Goal: Ask a question

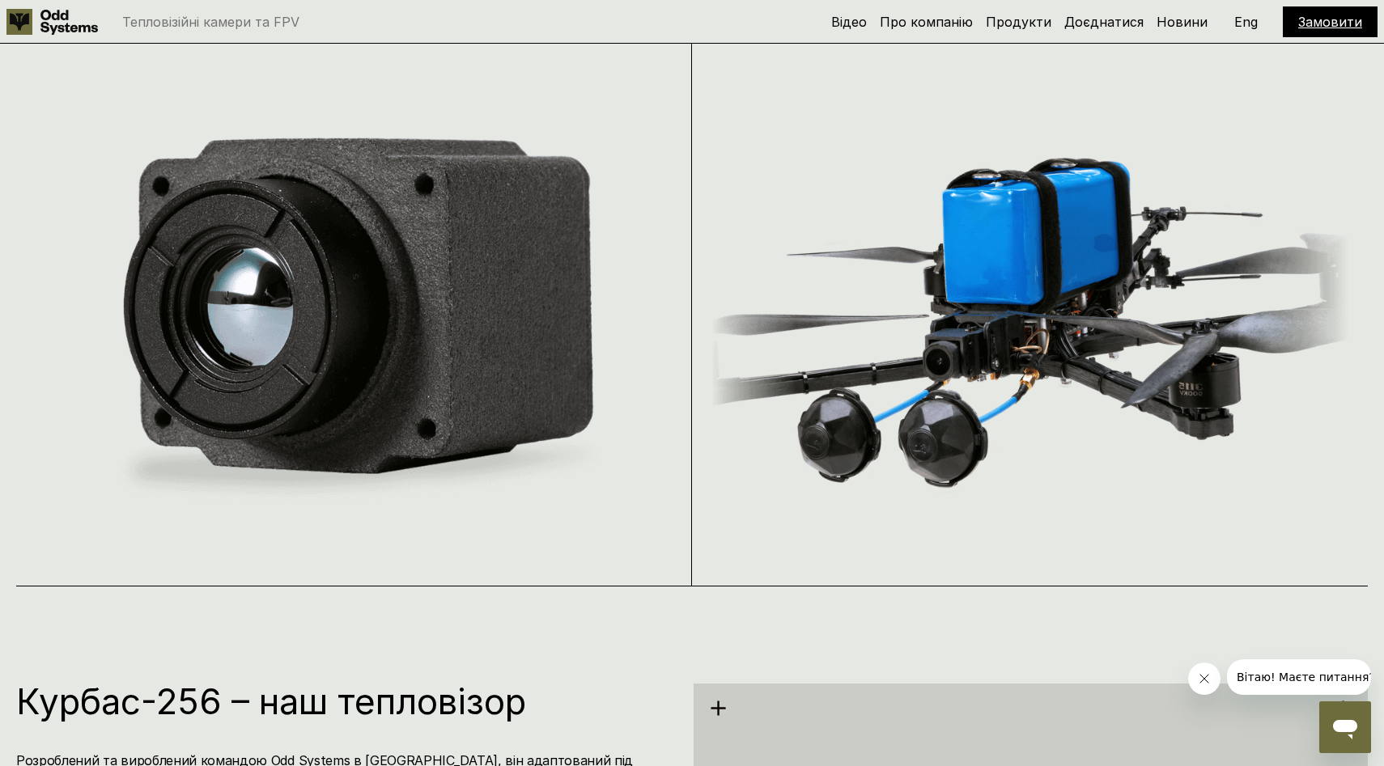
scroll to position [1705, 0]
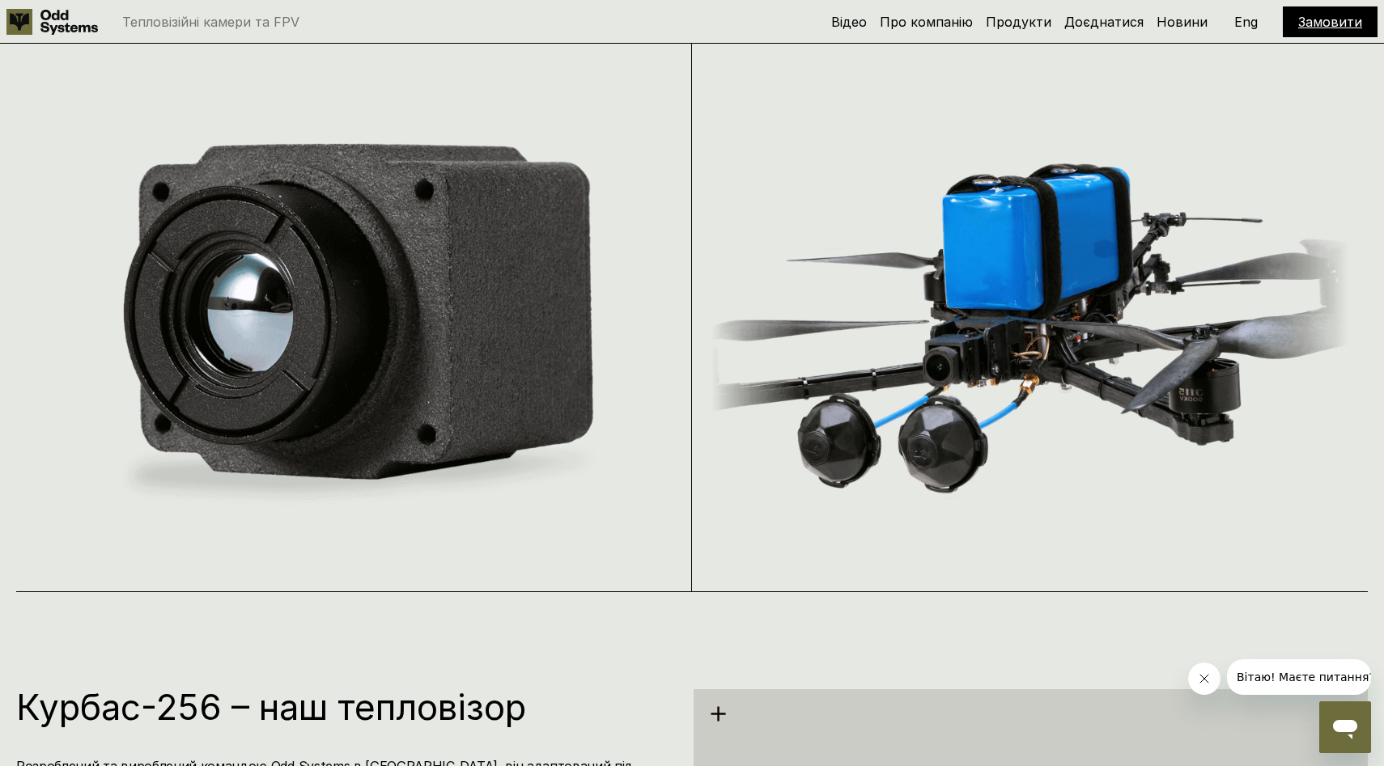
click at [393, 349] on img at bounding box center [353, 322] width 643 height 409
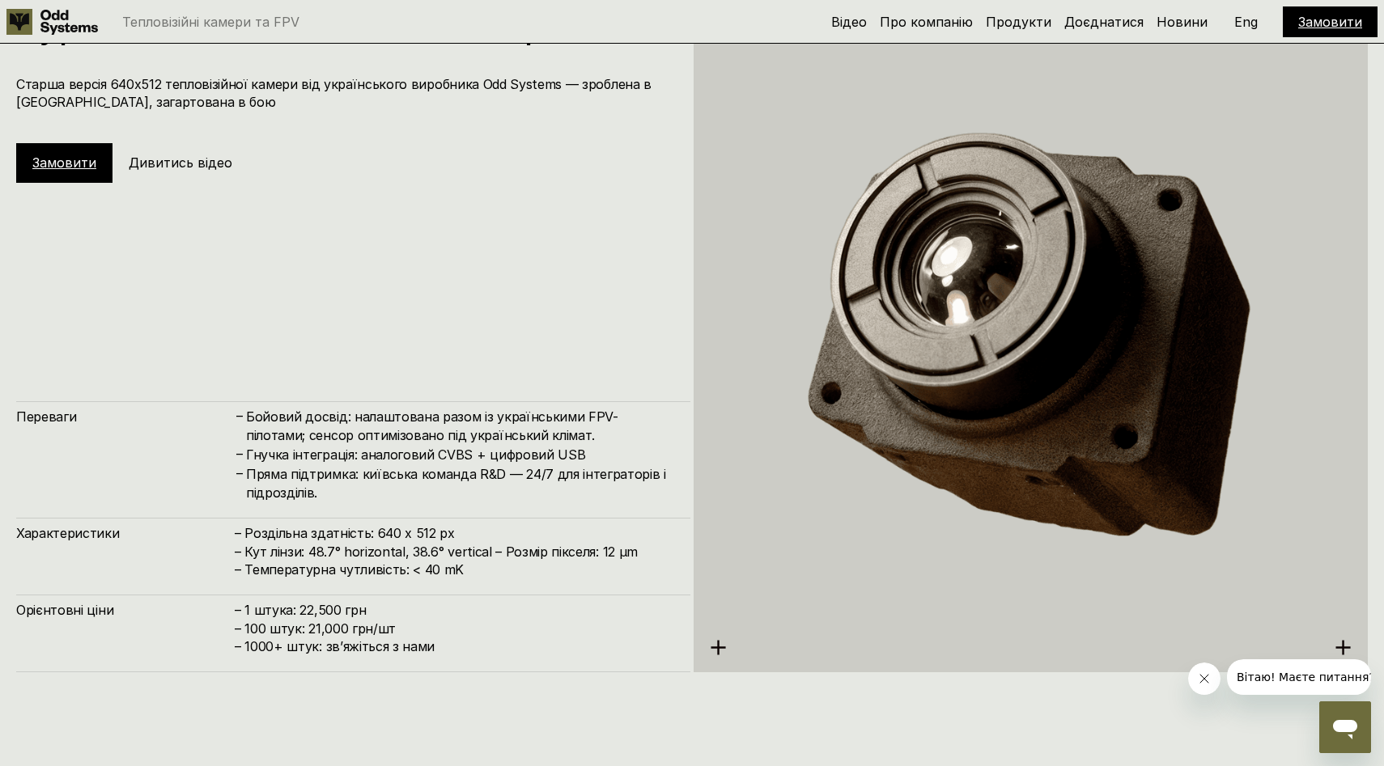
scroll to position [3958, 0]
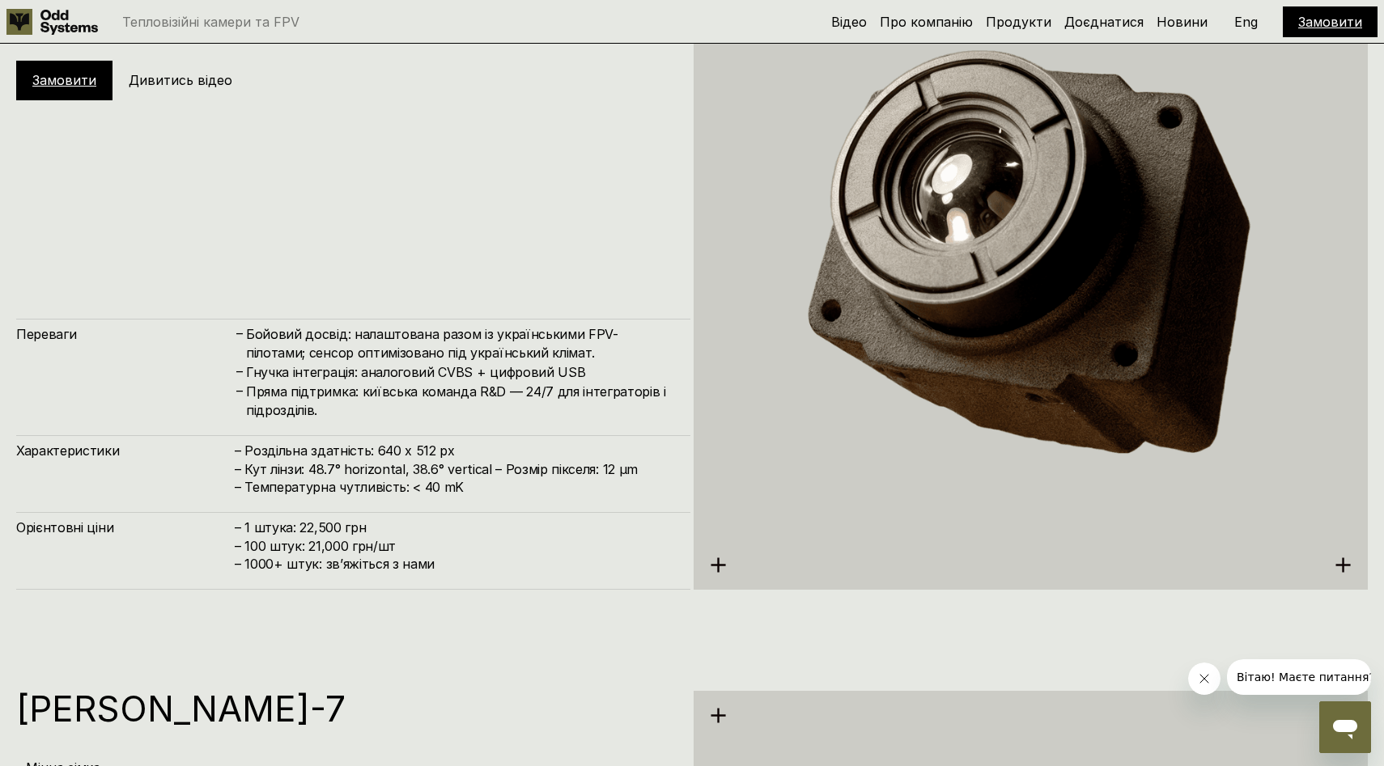
click at [1030, 248] on img at bounding box center [1031, 256] width 674 height 693
click at [182, 77] on h5 "Дивитись відео" at bounding box center [181, 80] width 104 height 18
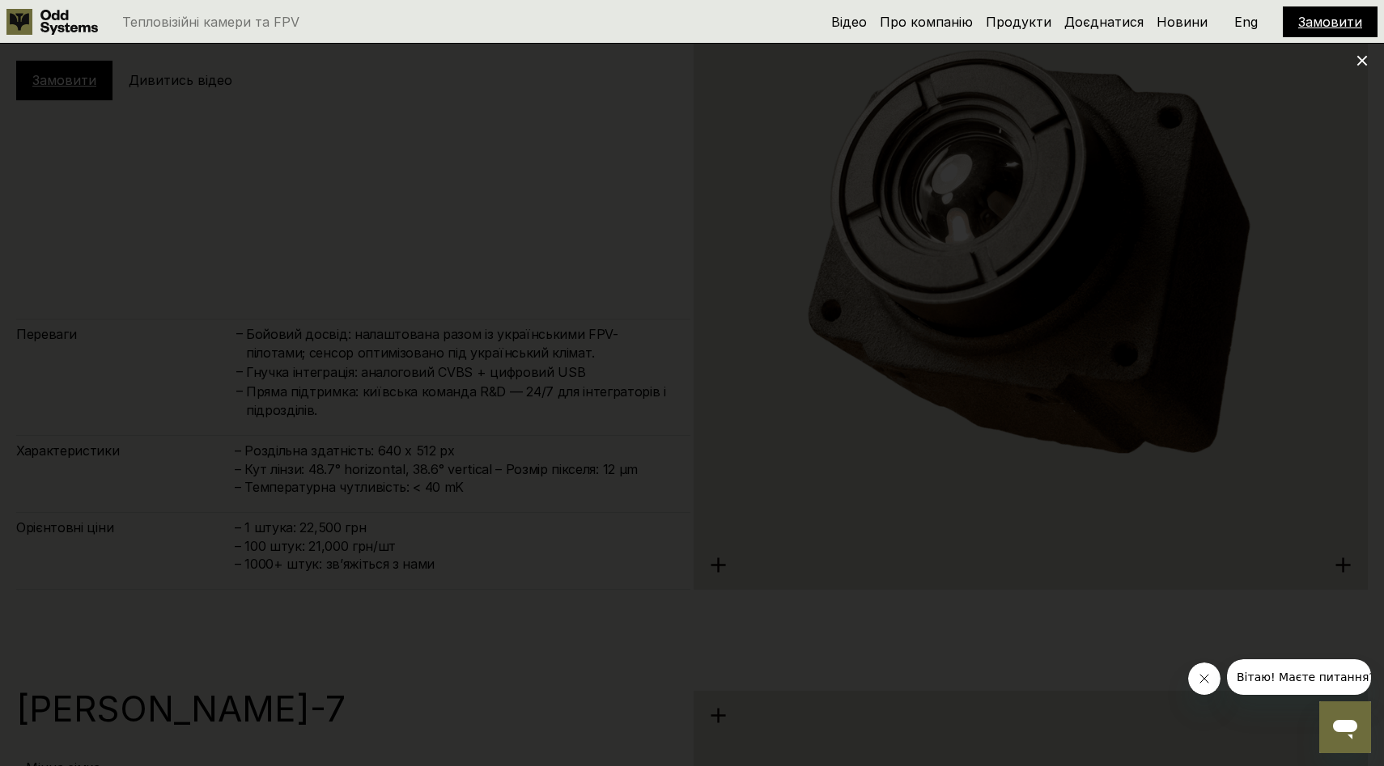
click at [1364, 61] on icon at bounding box center [1361, 60] width 11 height 11
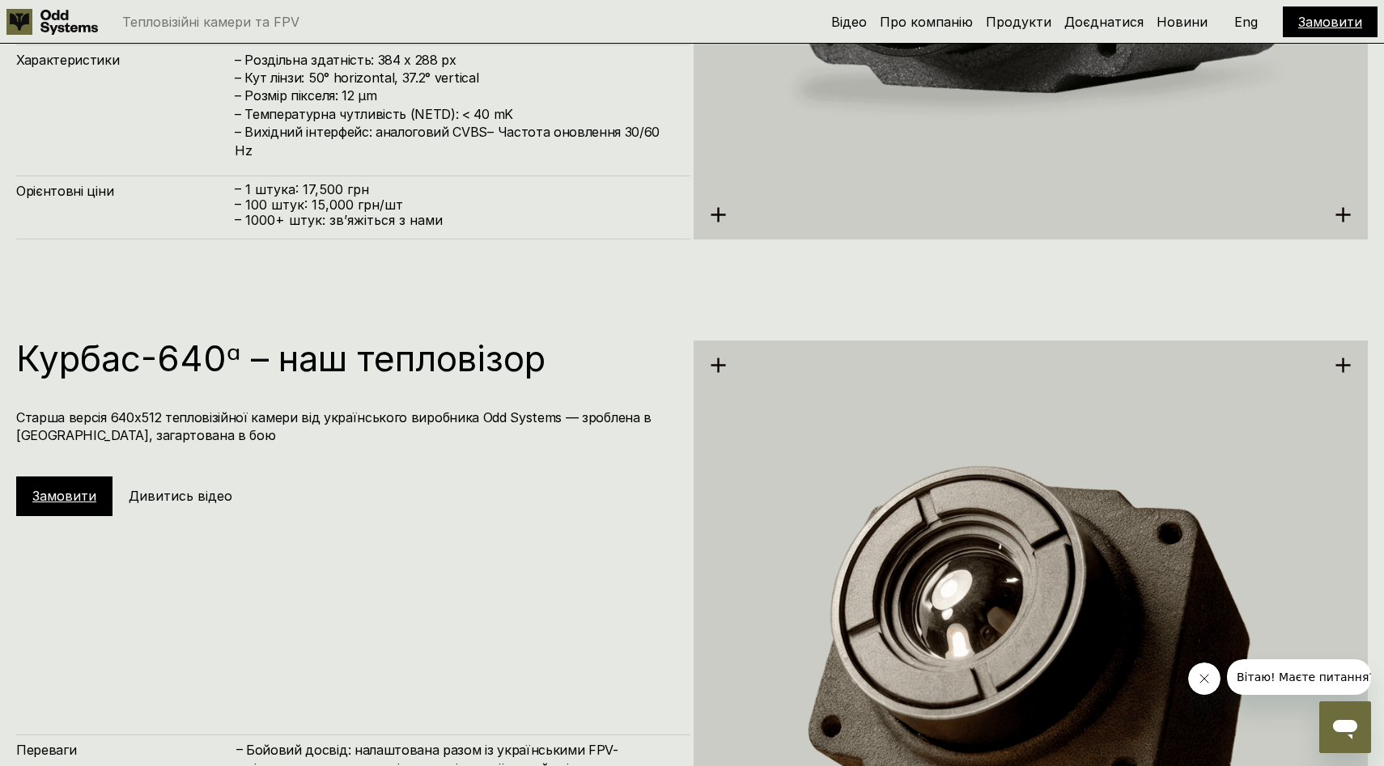
scroll to position [3532, 0]
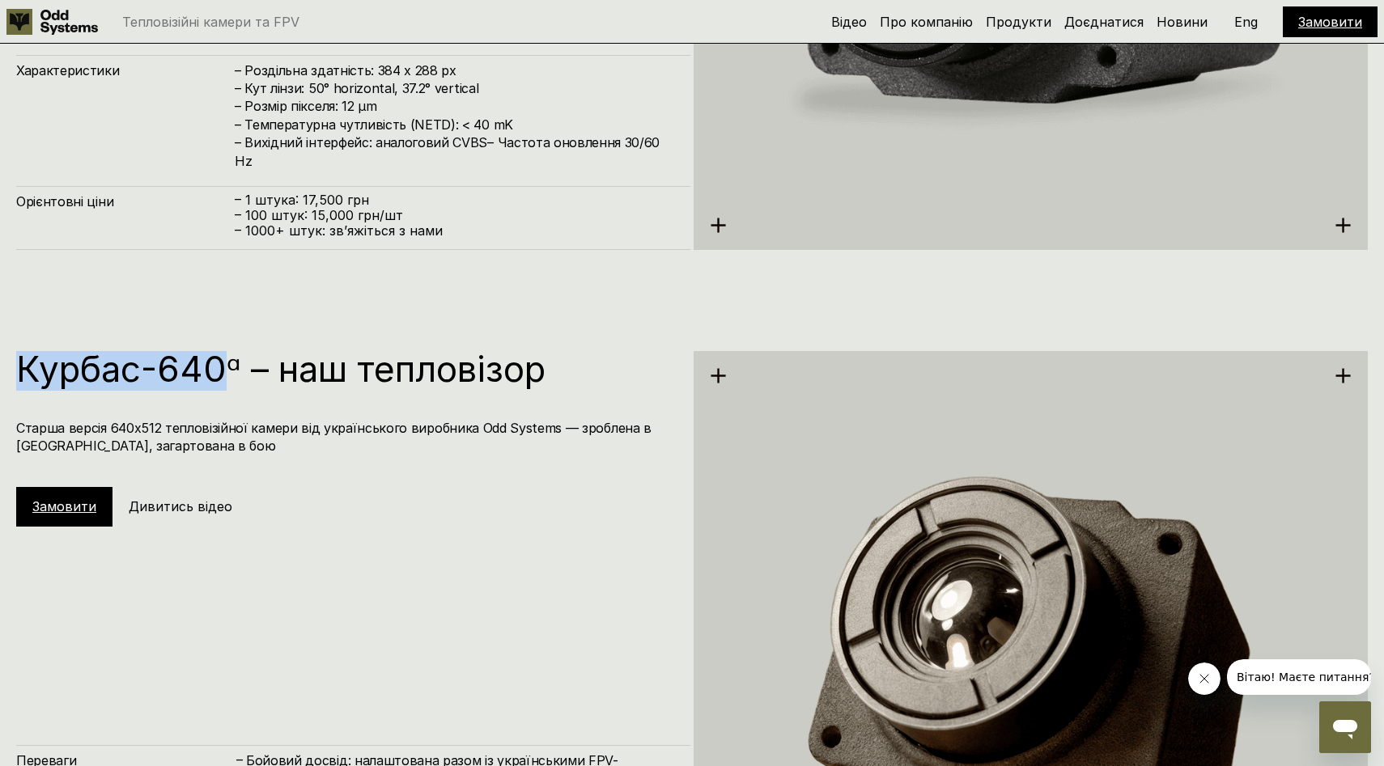
drag, startPoint x: 21, startPoint y: 369, endPoint x: 227, endPoint y: 380, distance: 205.9
click at [227, 380] on h1 "Курбас-640ᵅ – наш тепловізор" at bounding box center [345, 369] width 658 height 36
copy h1 "Курбас-640"
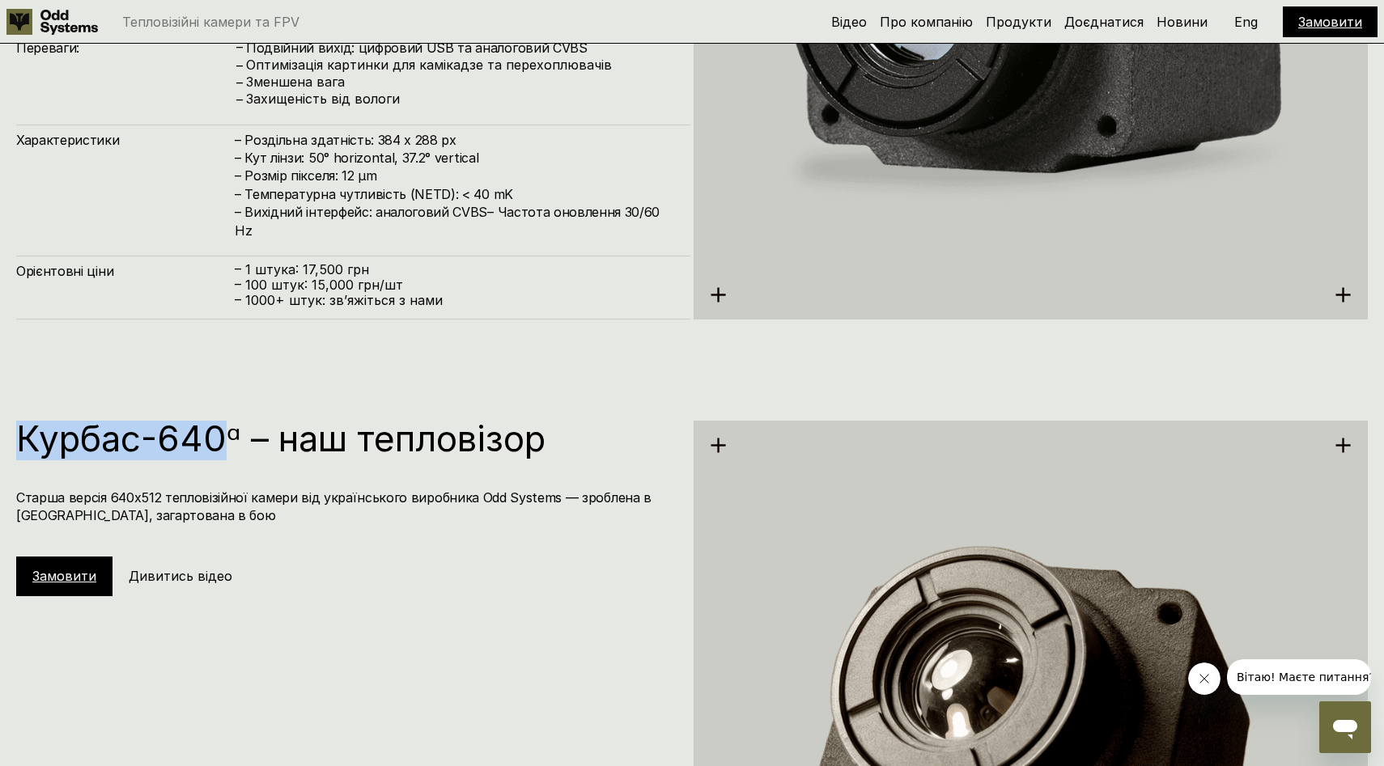
scroll to position [3455, 0]
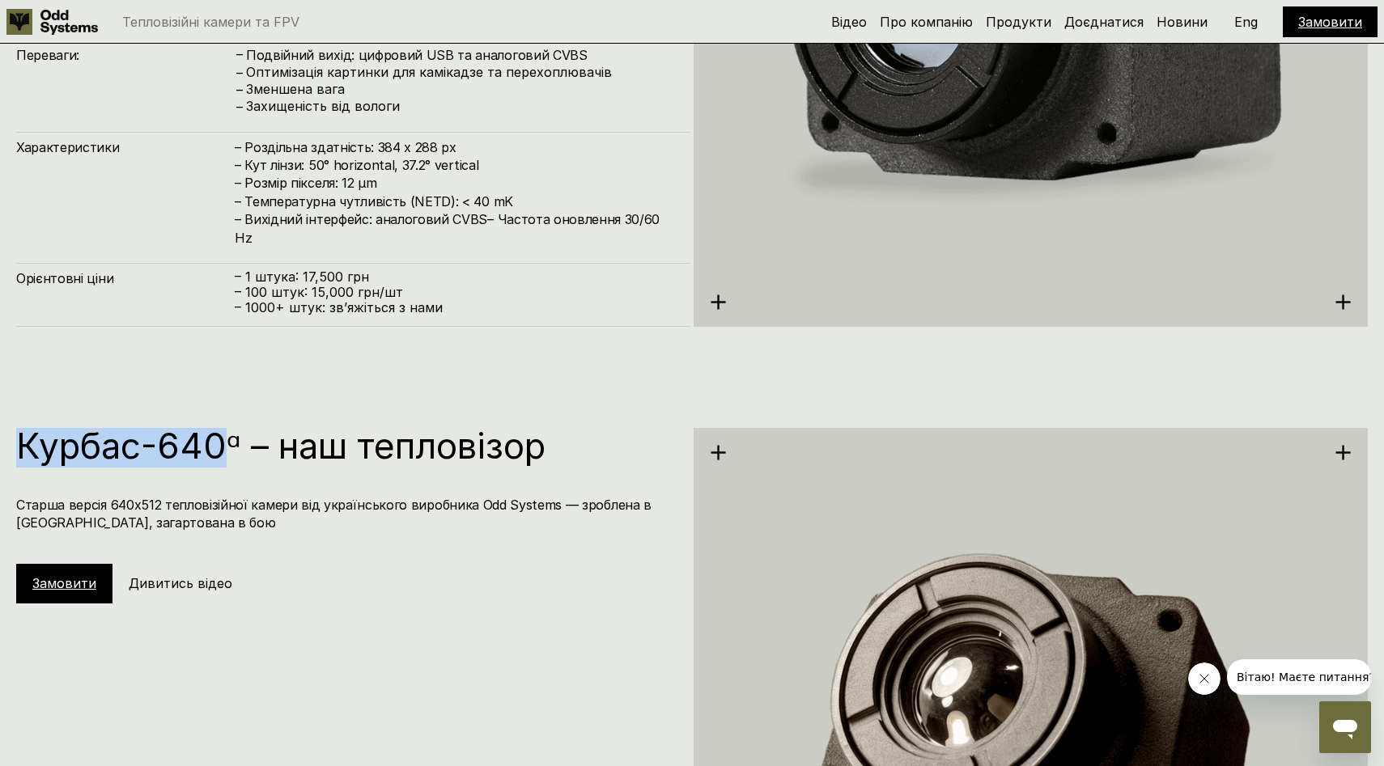
click at [57, 588] on link "Замовити" at bounding box center [64, 583] width 64 height 16
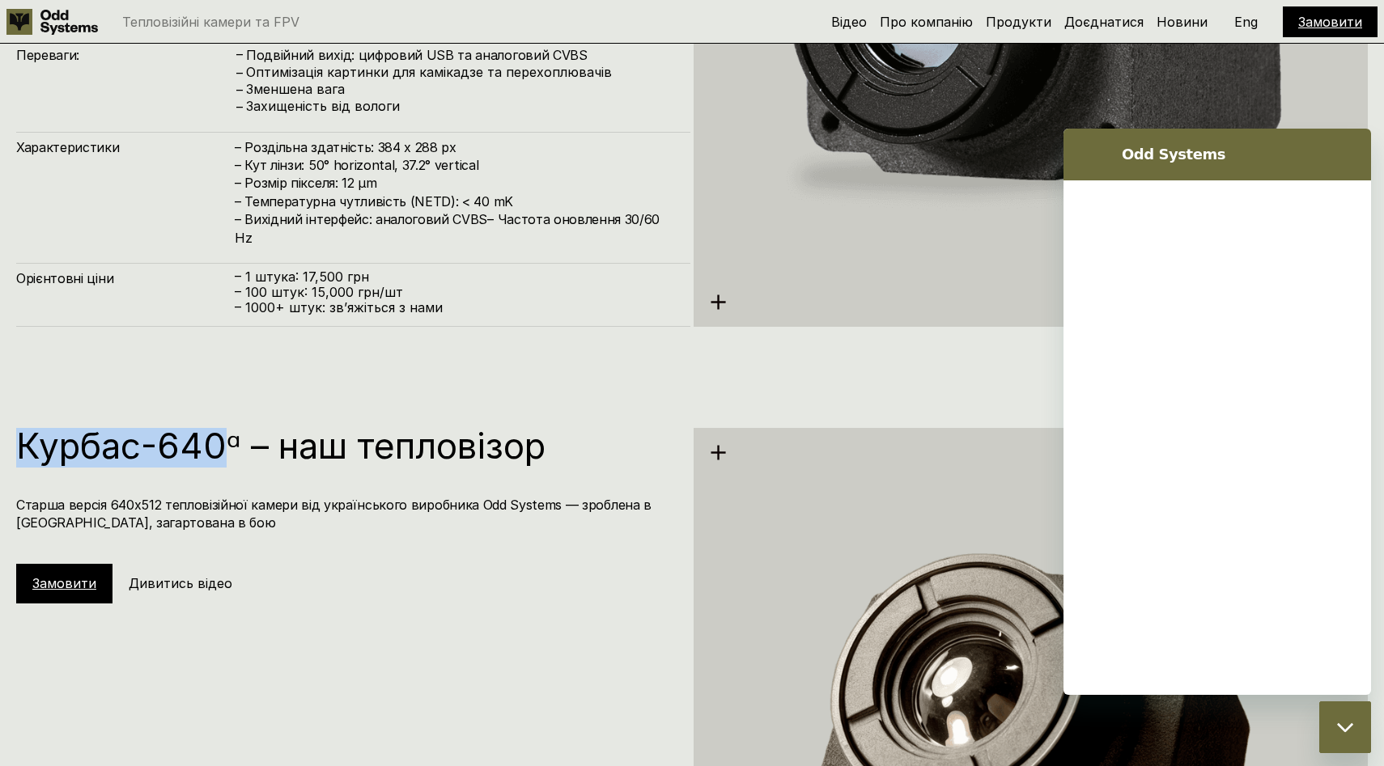
scroll to position [0, 0]
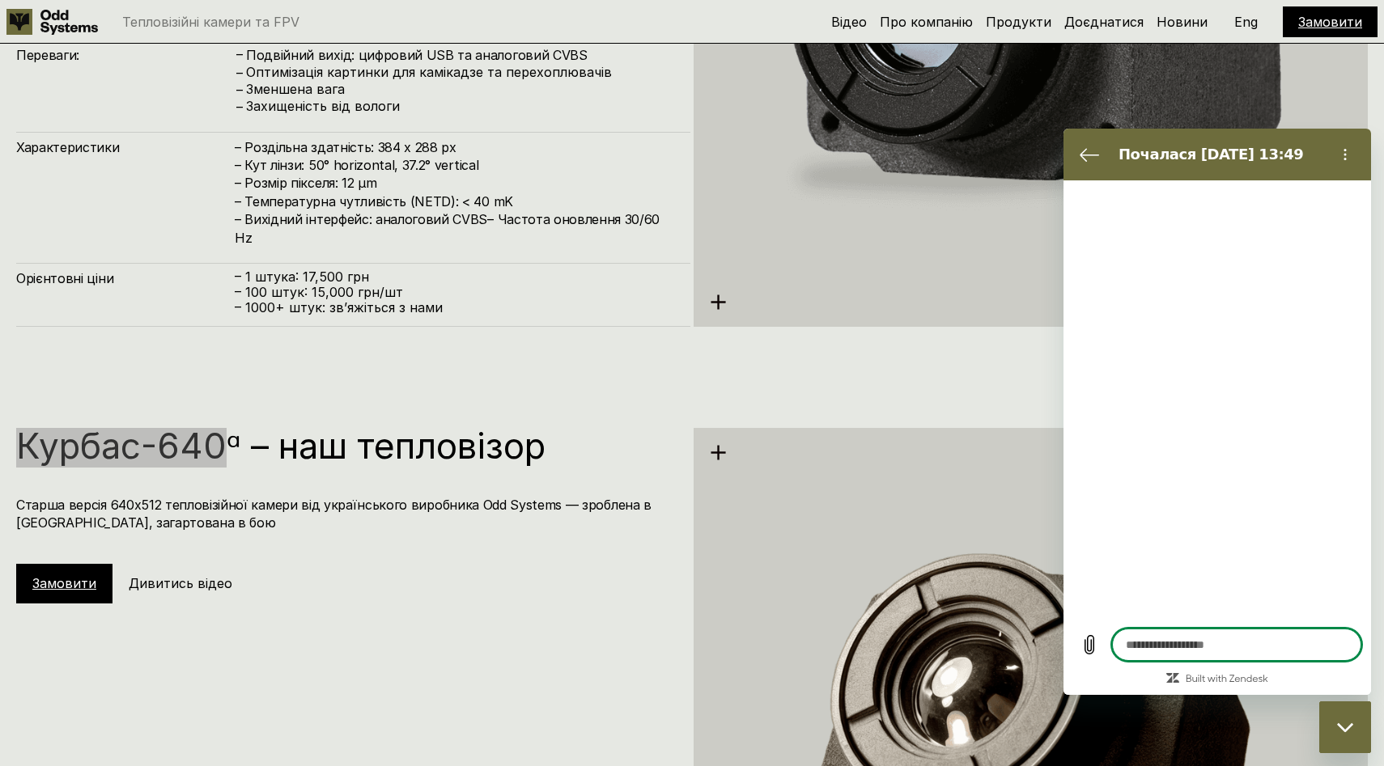
type textarea "*"
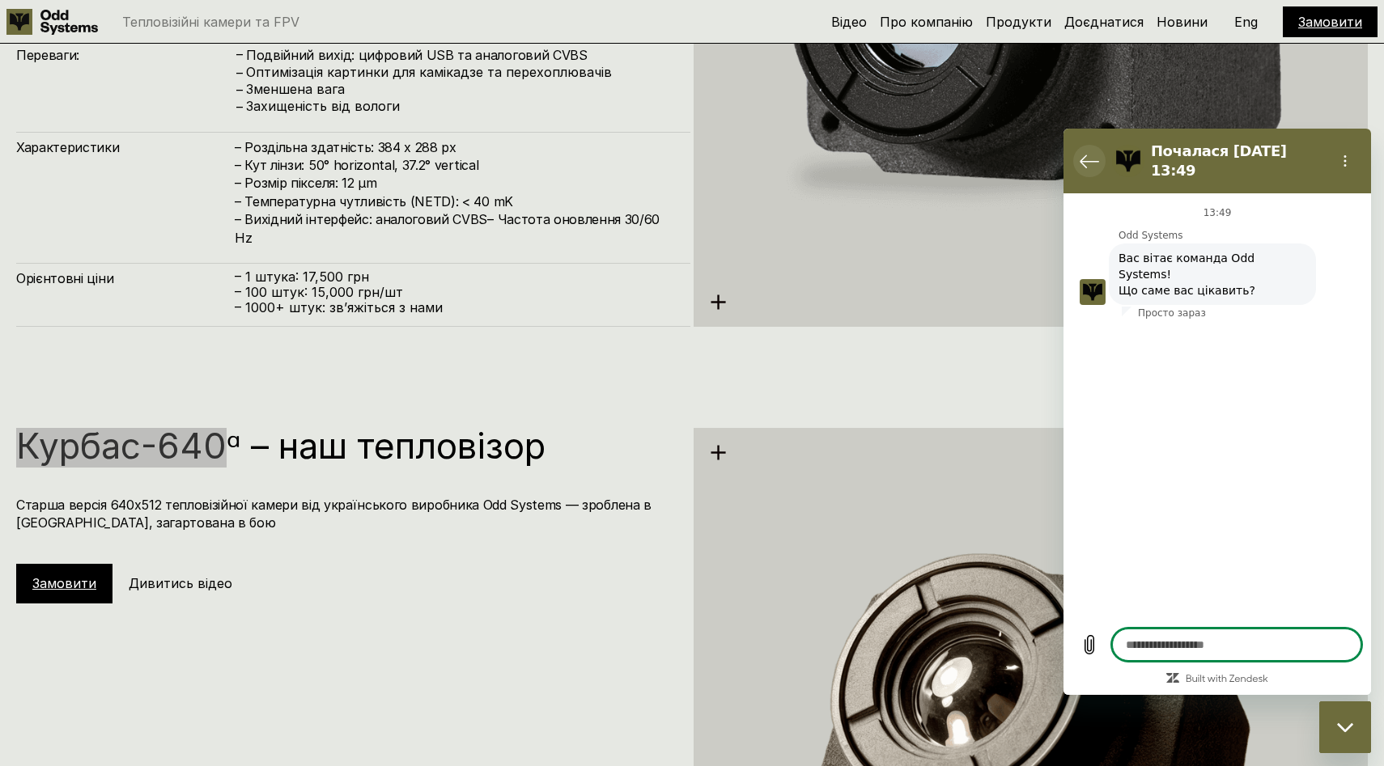
click at [1085, 163] on icon "Повернутися до списку розмов" at bounding box center [1089, 160] width 19 height 19
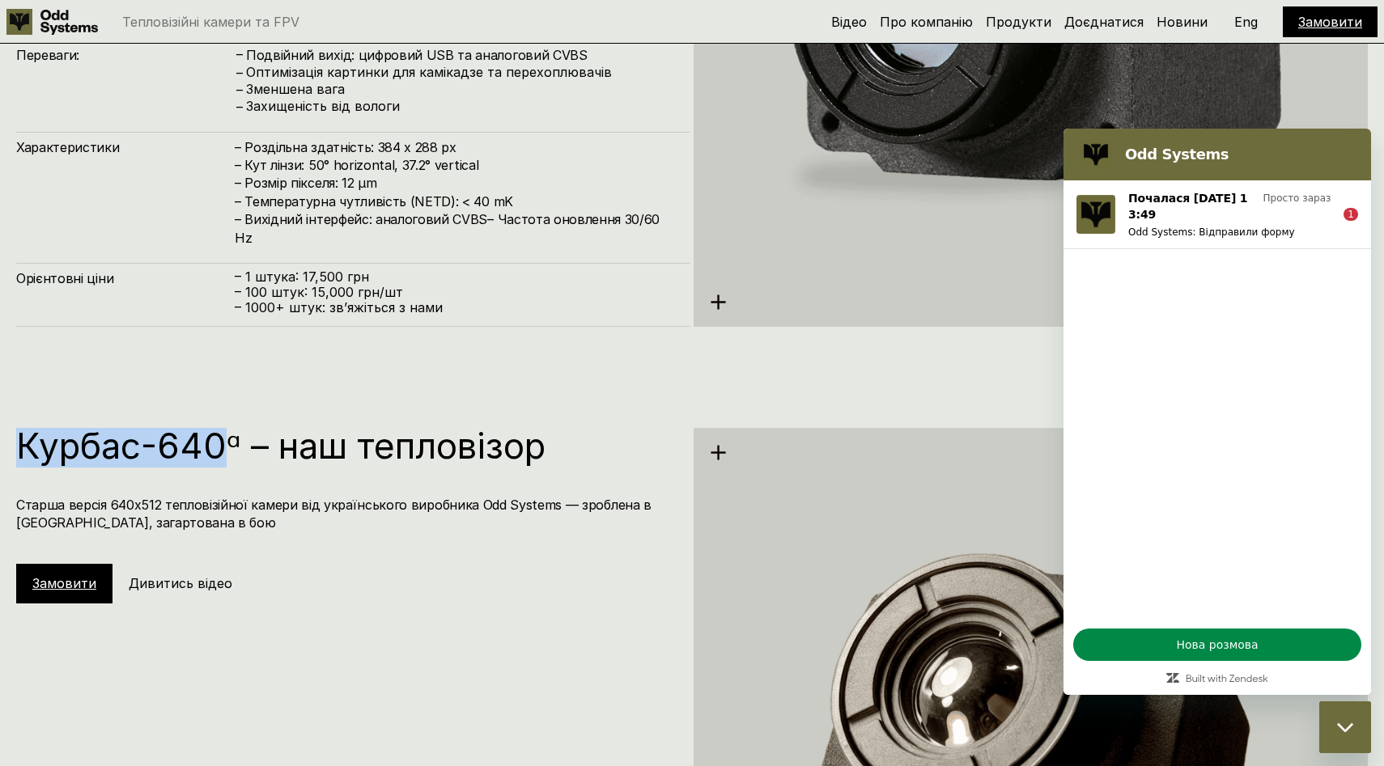
click at [579, 583] on div "Курбас-640ᵅ – наш тепловізор Старша версія 640х512 тепловізійної камери від укр…" at bounding box center [353, 516] width 674 height 176
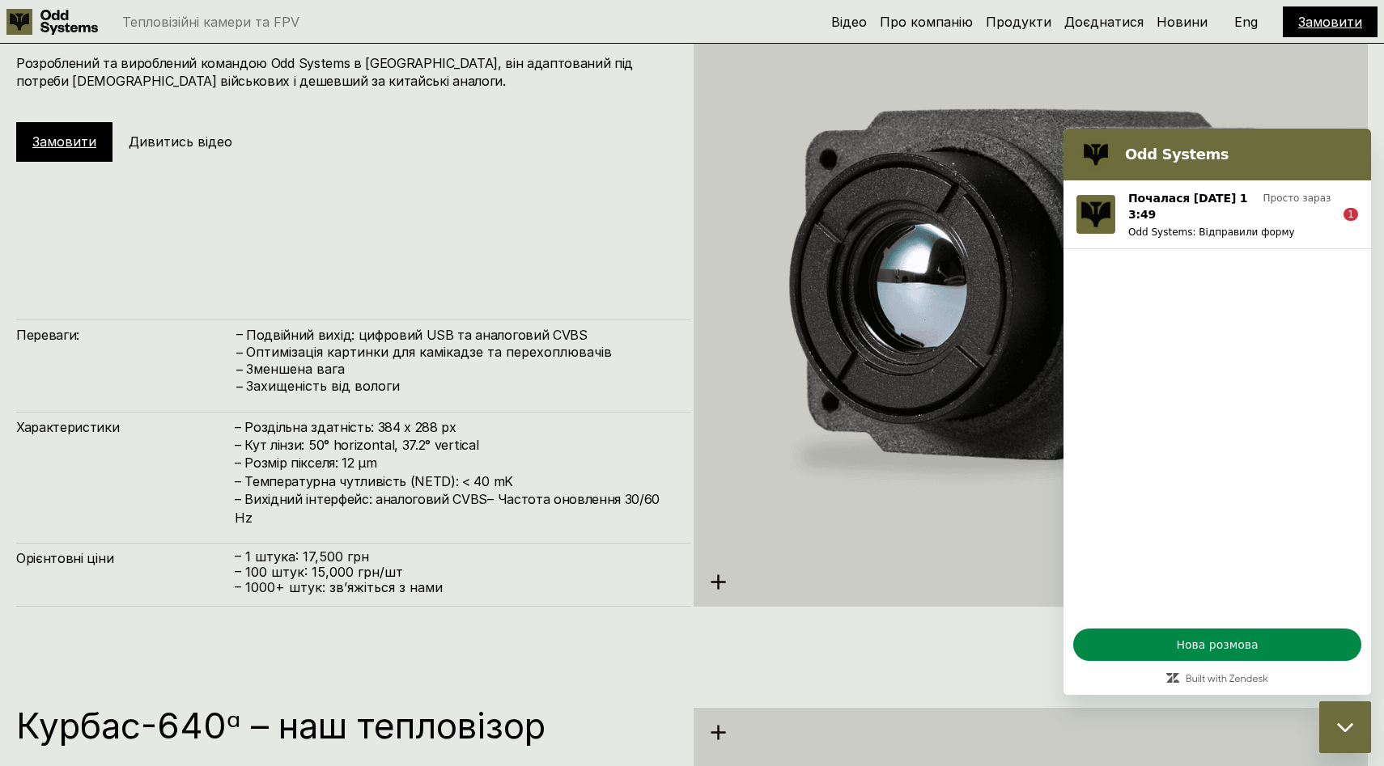
scroll to position [3338, 0]
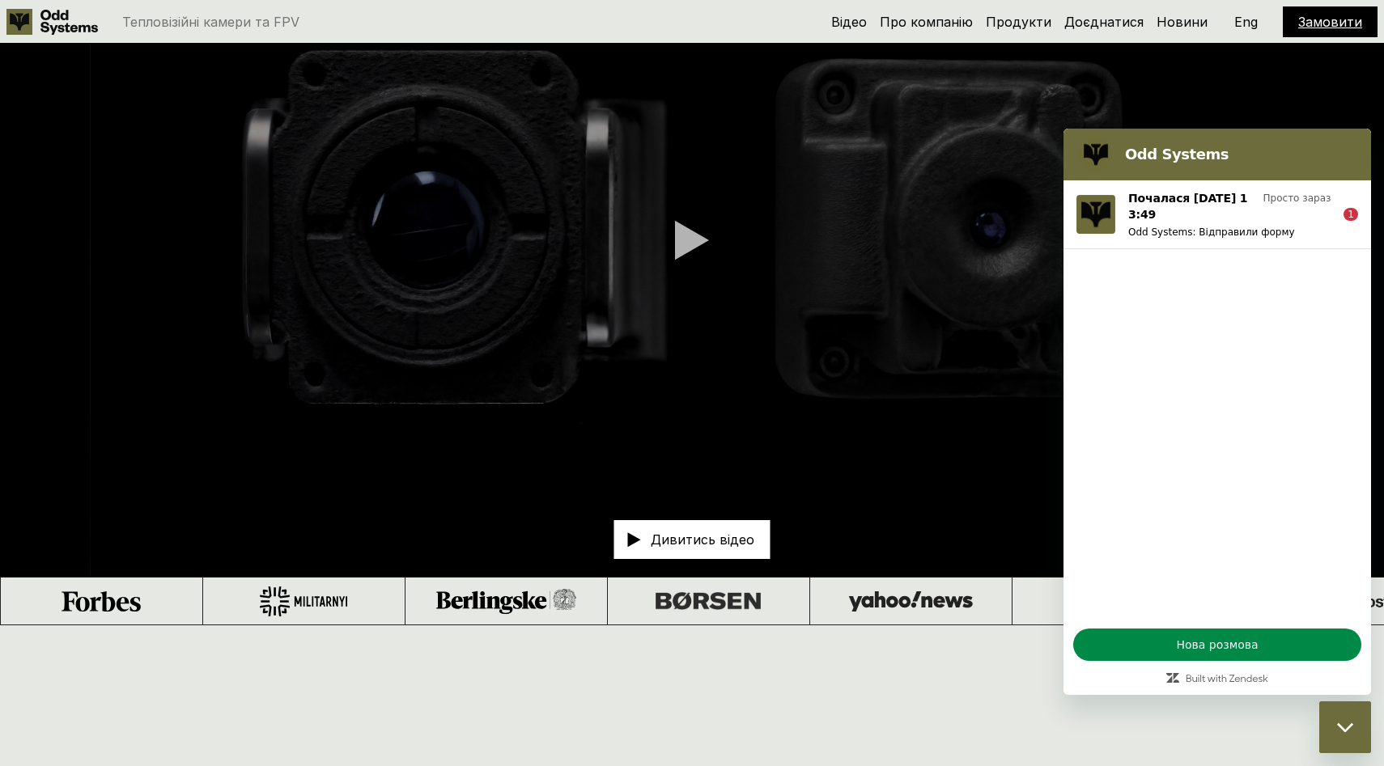
scroll to position [0, 0]
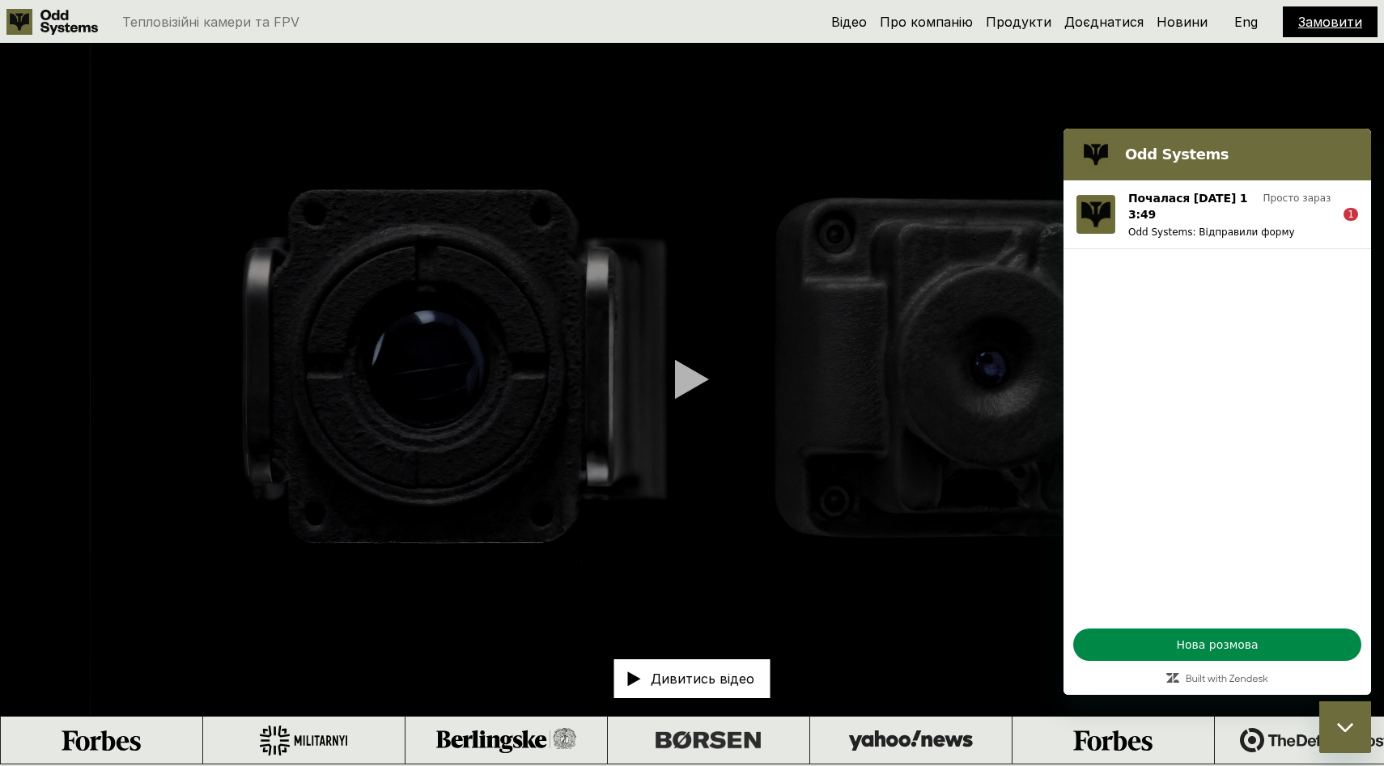
click at [694, 384] on div at bounding box center [692, 379] width 34 height 40
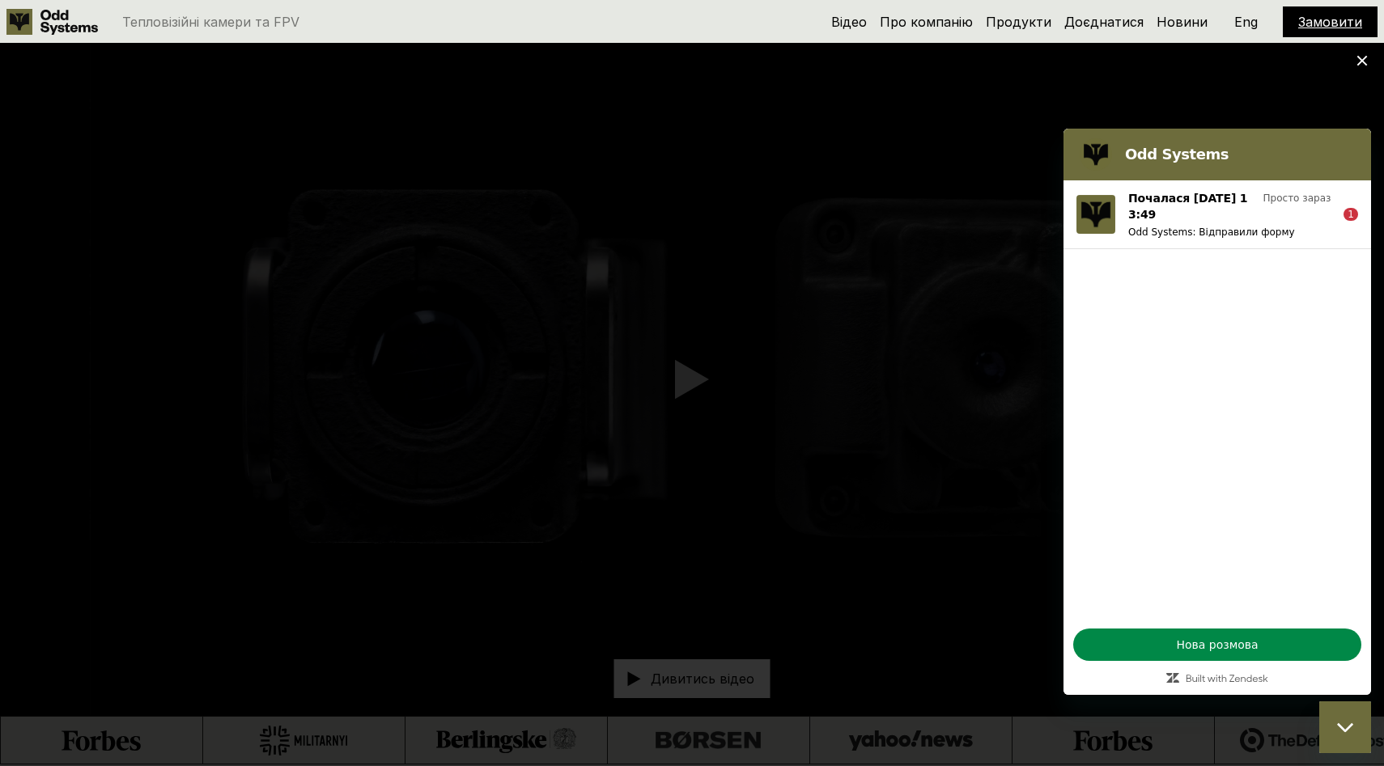
click at [1360, 59] on use at bounding box center [1362, 61] width 11 height 11
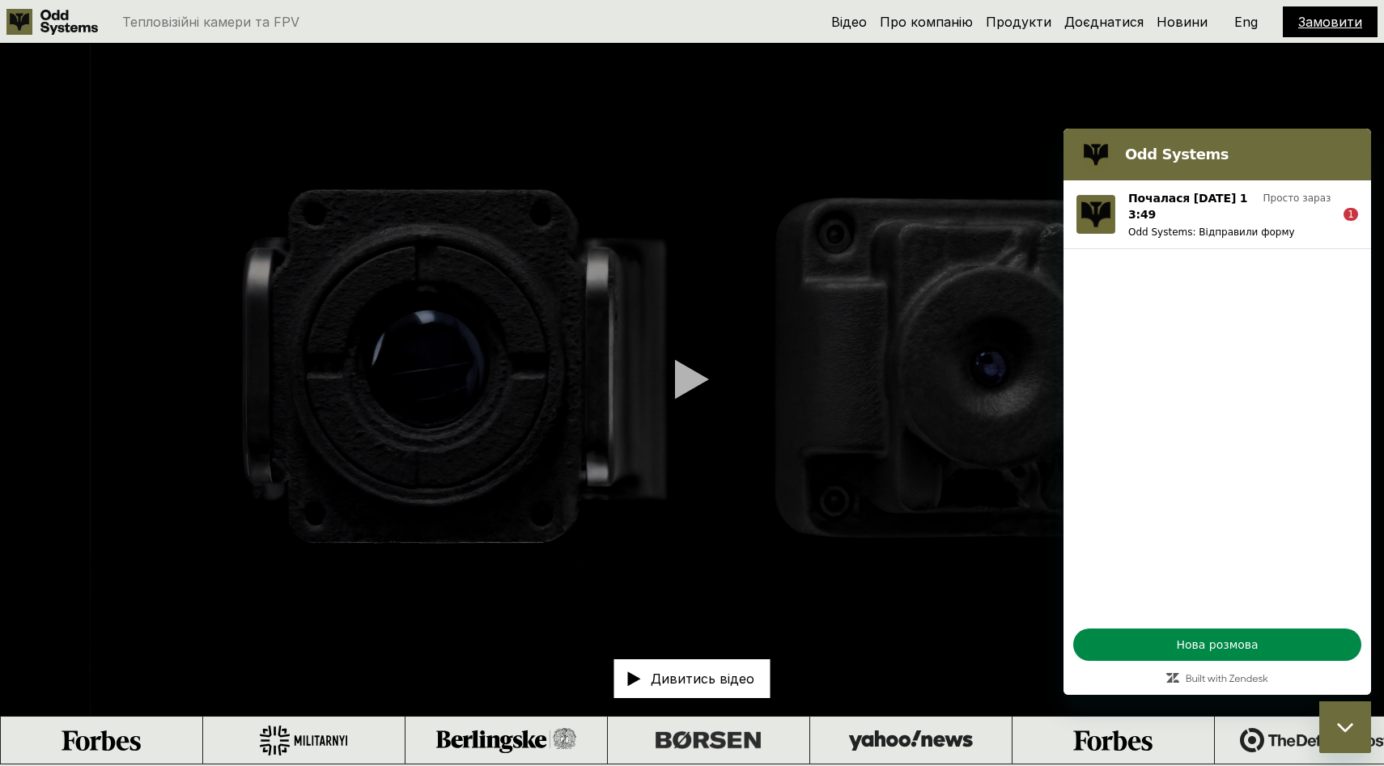
click at [708, 371] on div at bounding box center [692, 379] width 34 height 40
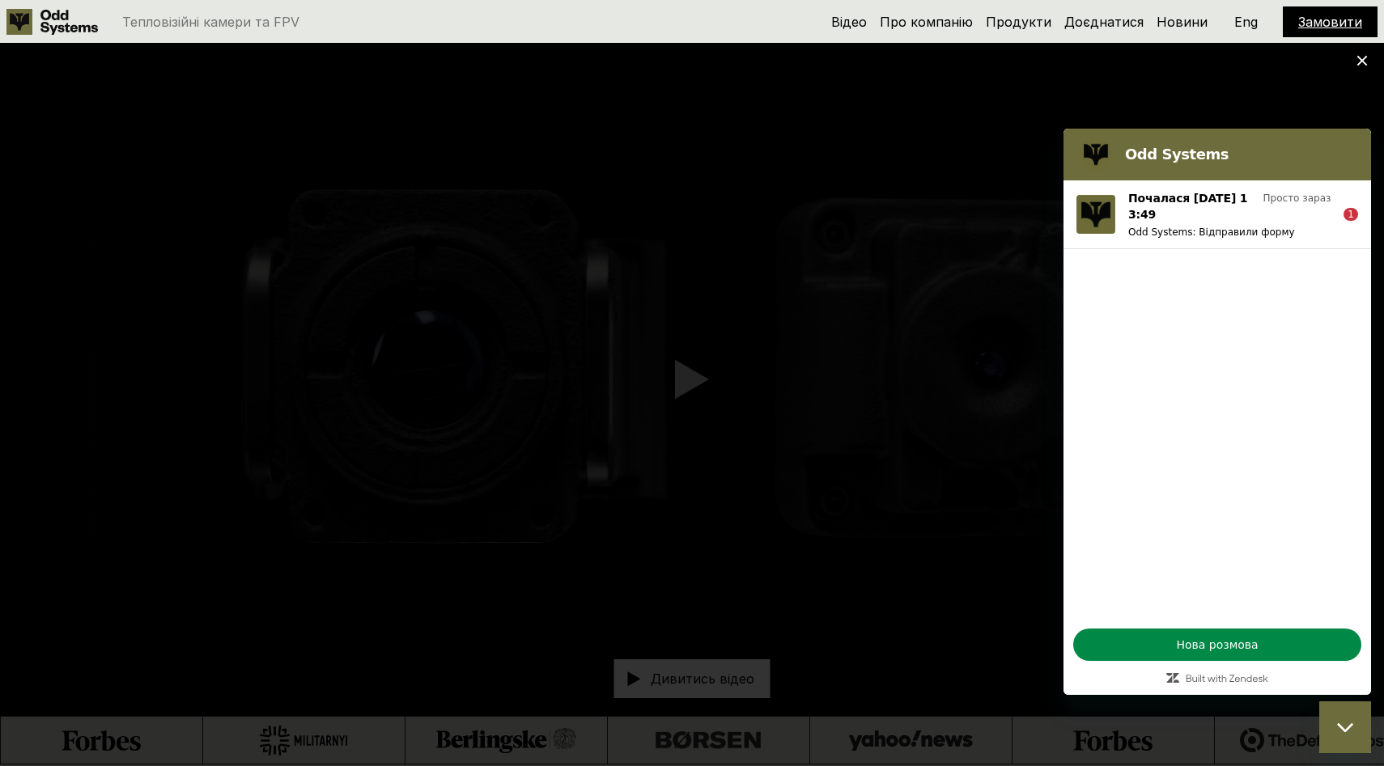
click at [1342, 723] on icon "Закрити вікно обміну повідомленнями" at bounding box center [1345, 728] width 17 height 11
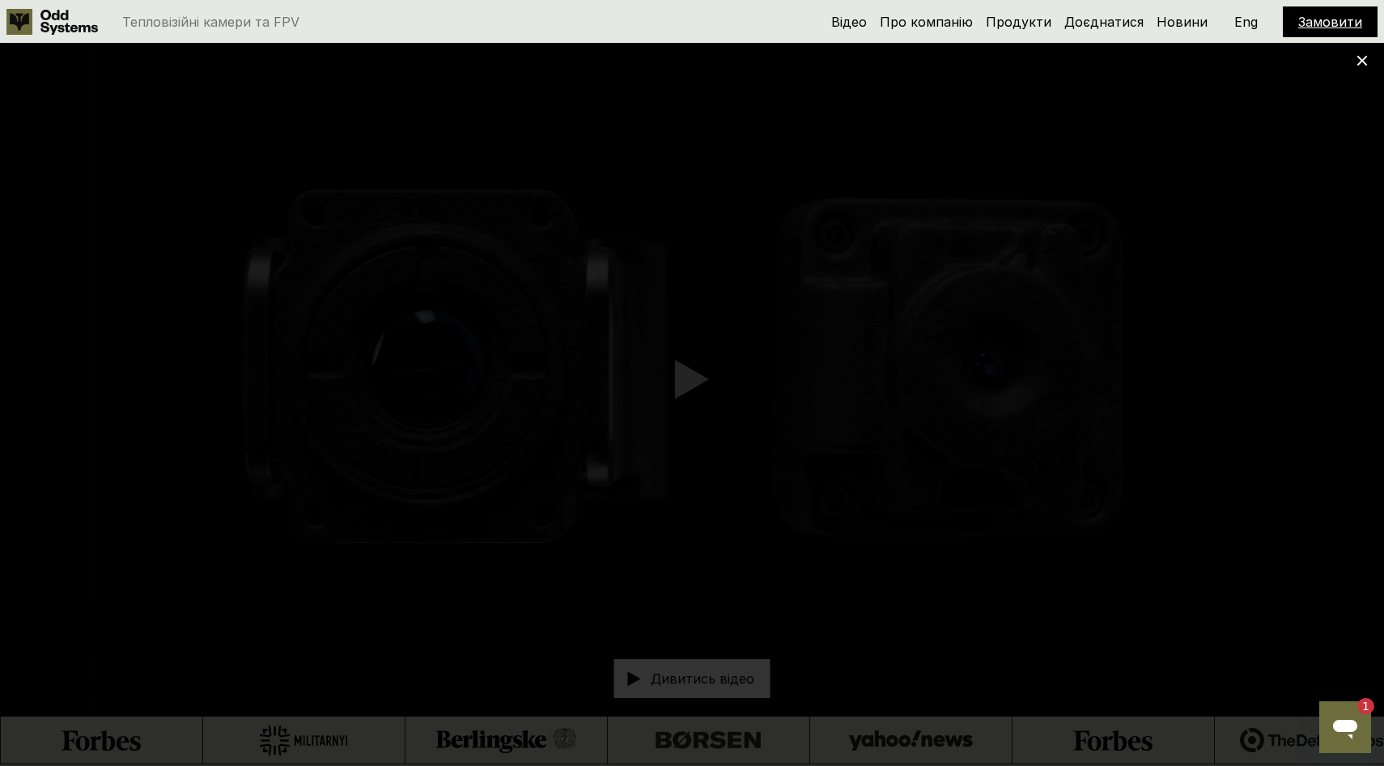
click at [1360, 66] on icon at bounding box center [1361, 60] width 11 height 11
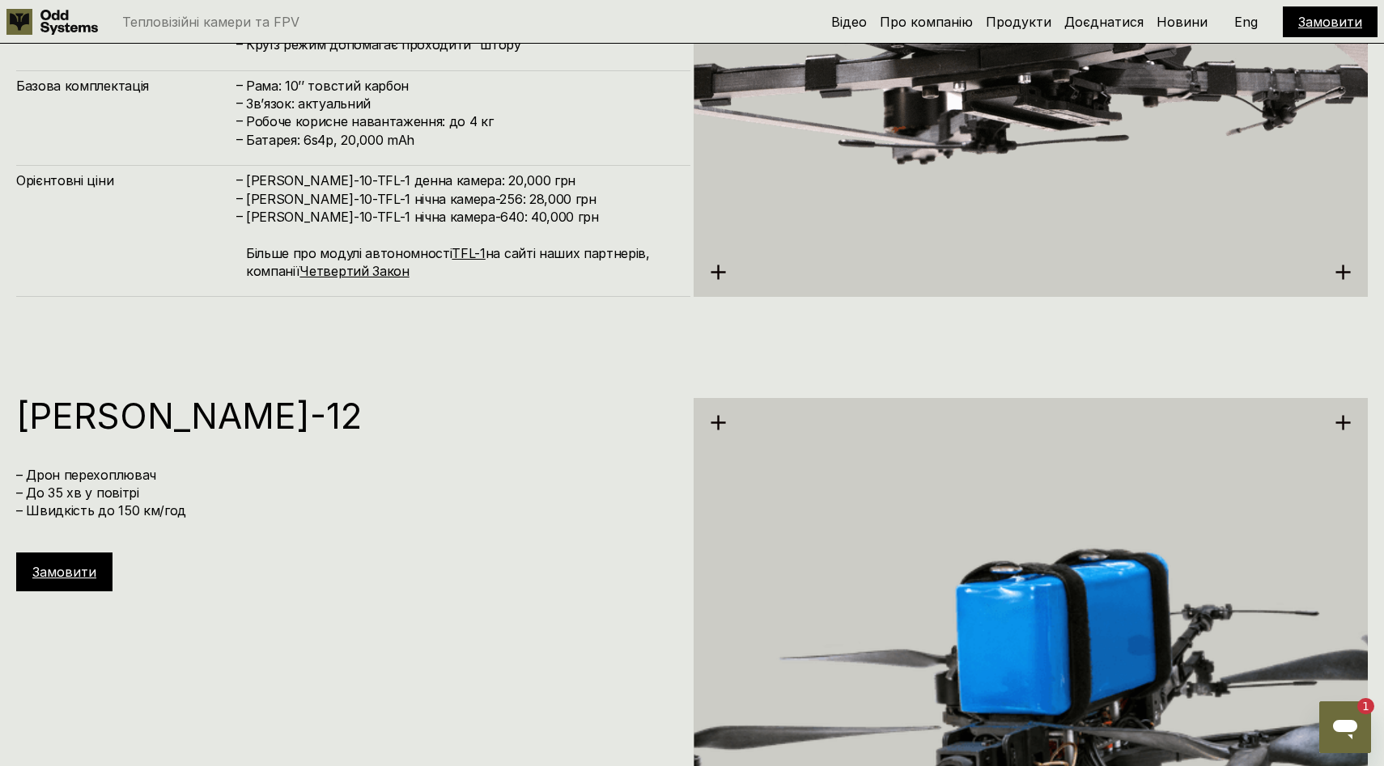
scroll to position [6539, 0]
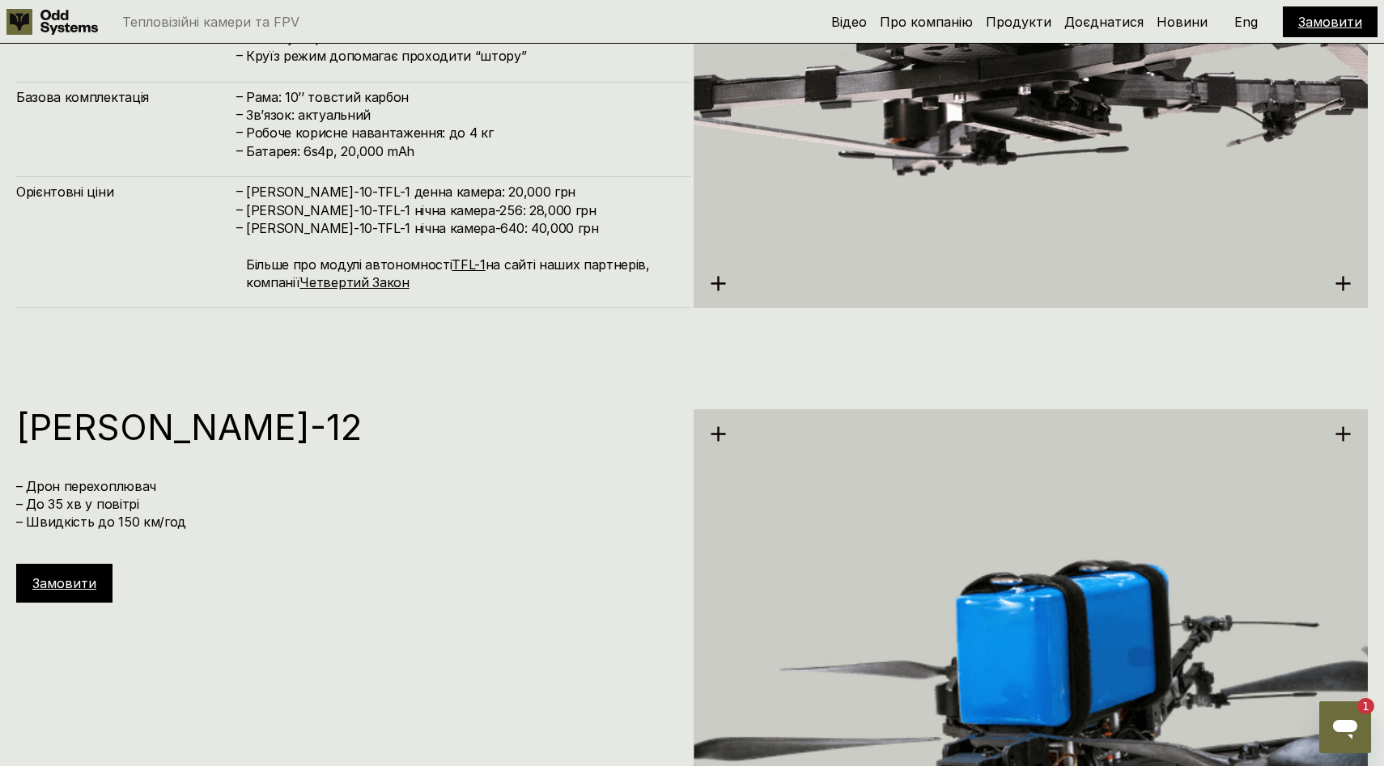
click at [1353, 709] on div "1" at bounding box center [1358, 706] width 32 height 16
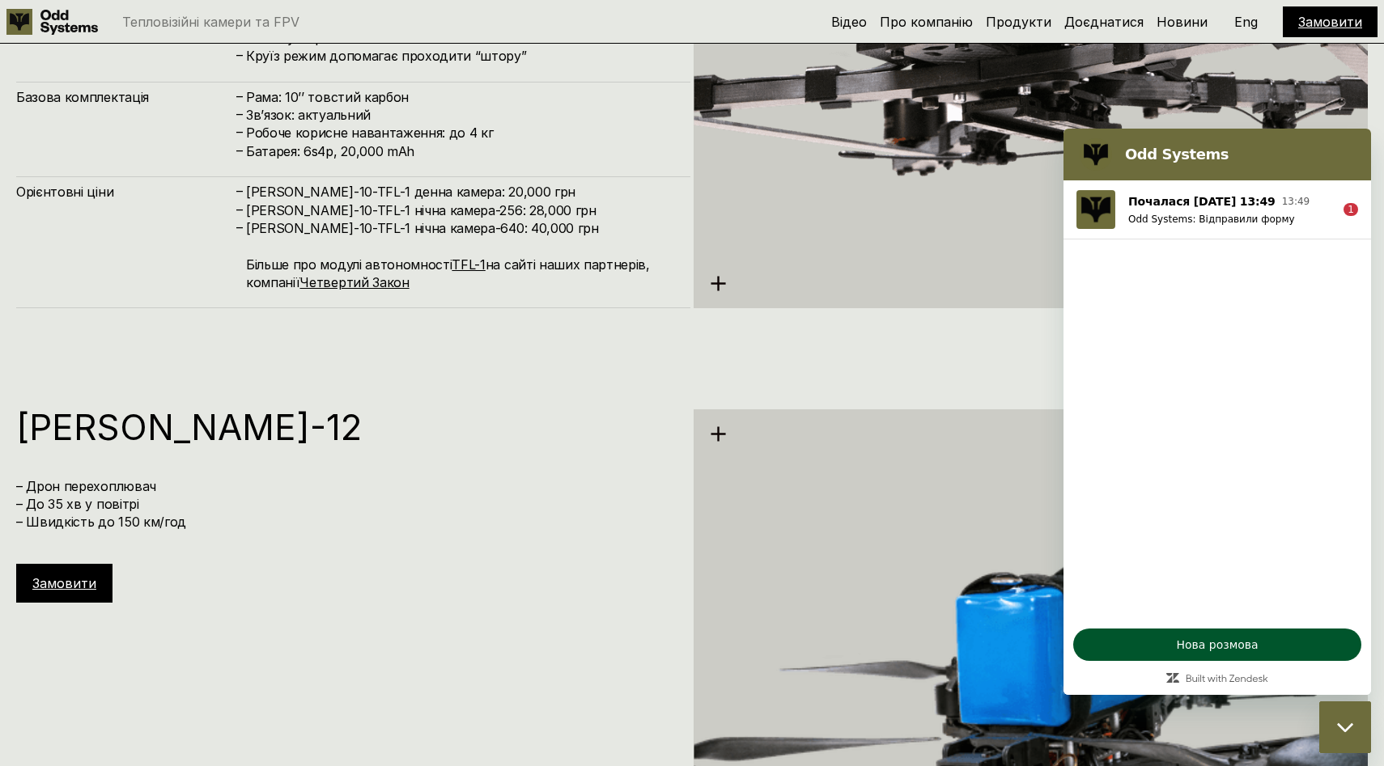
click at [1215, 630] on button "Нова розмова" at bounding box center [1217, 645] width 288 height 32
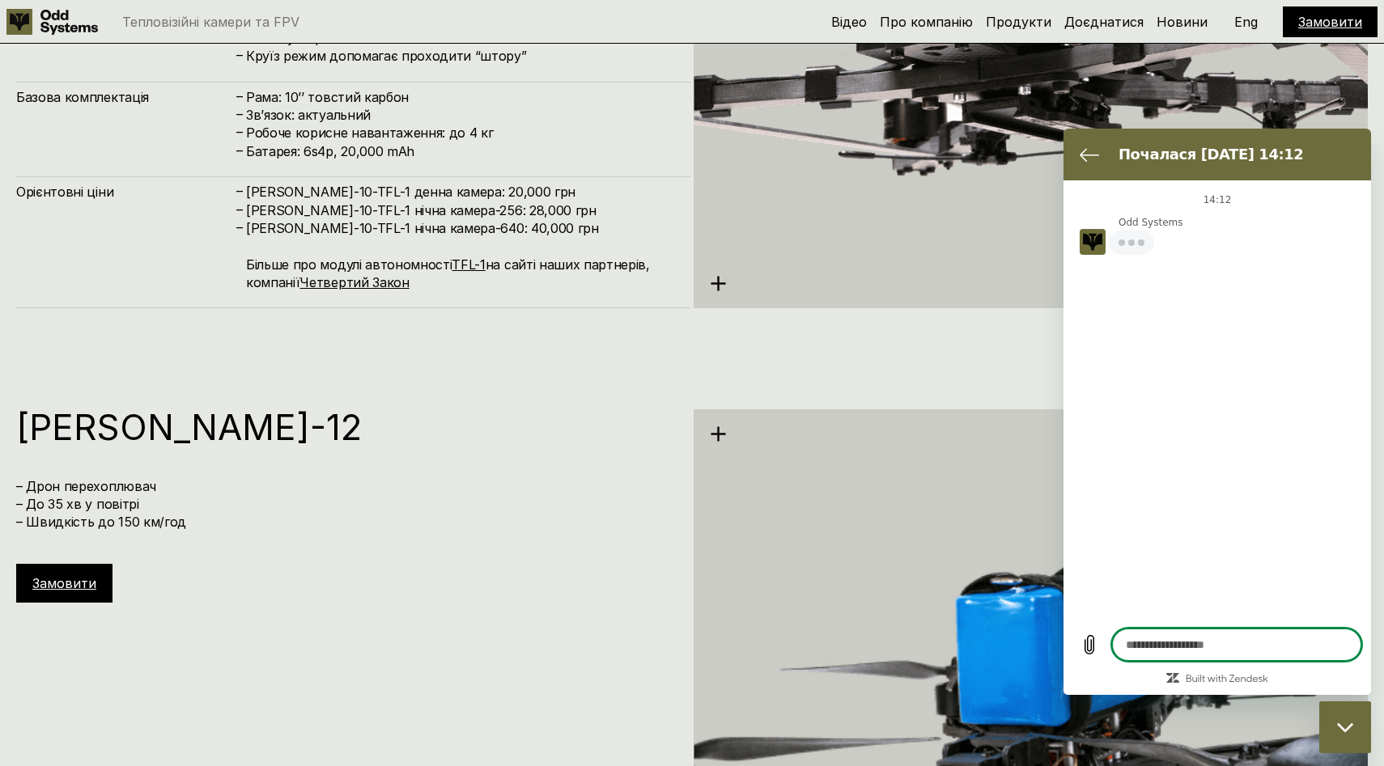
type textarea "*"
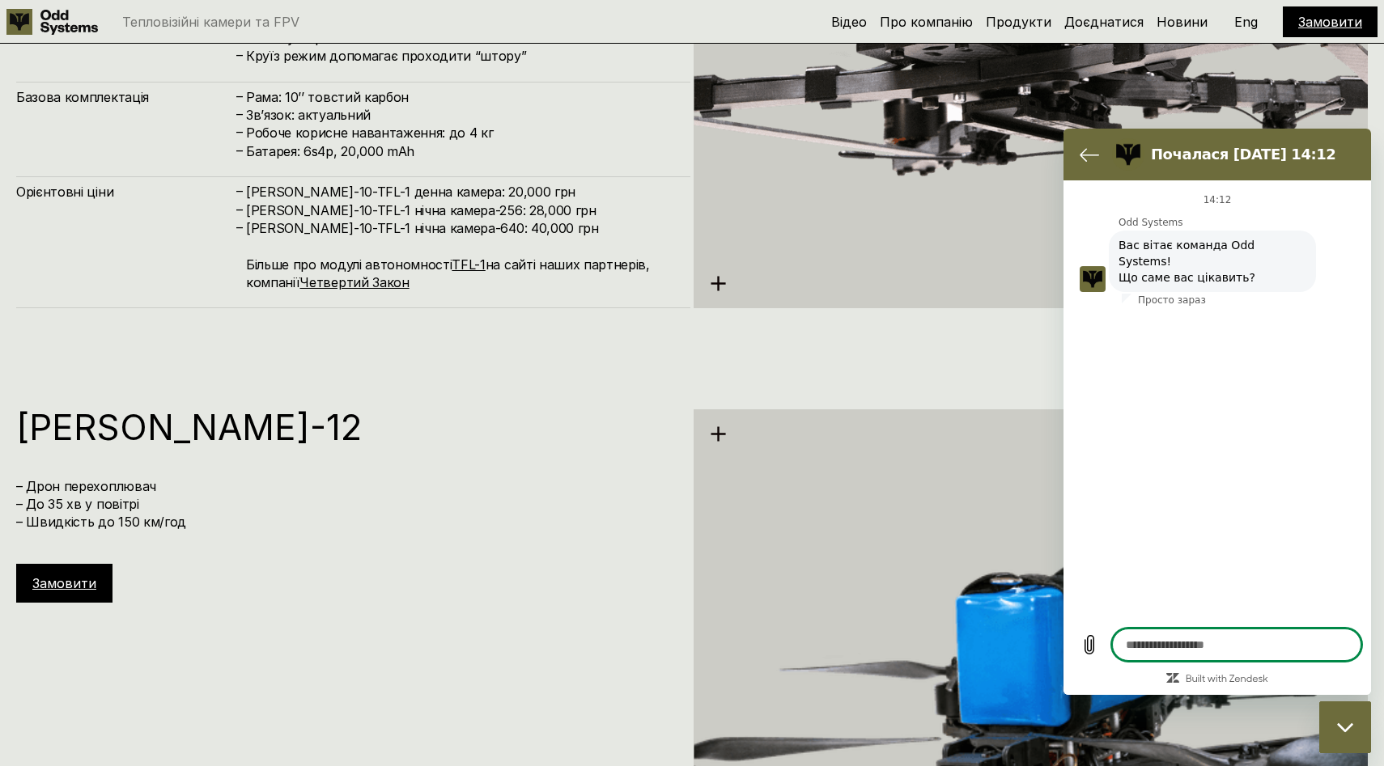
type textarea "*"
type textarea "**"
type textarea "*"
type textarea "**"
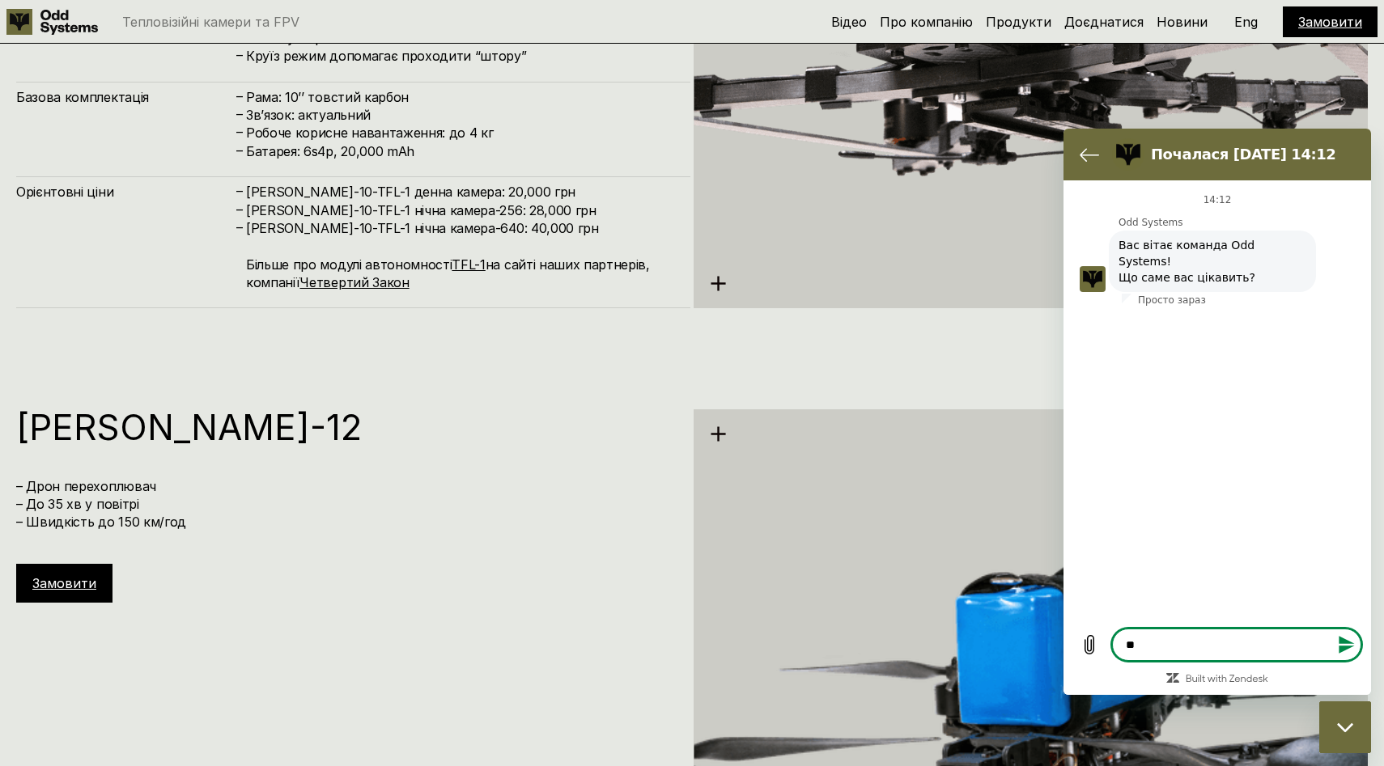
type textarea "*"
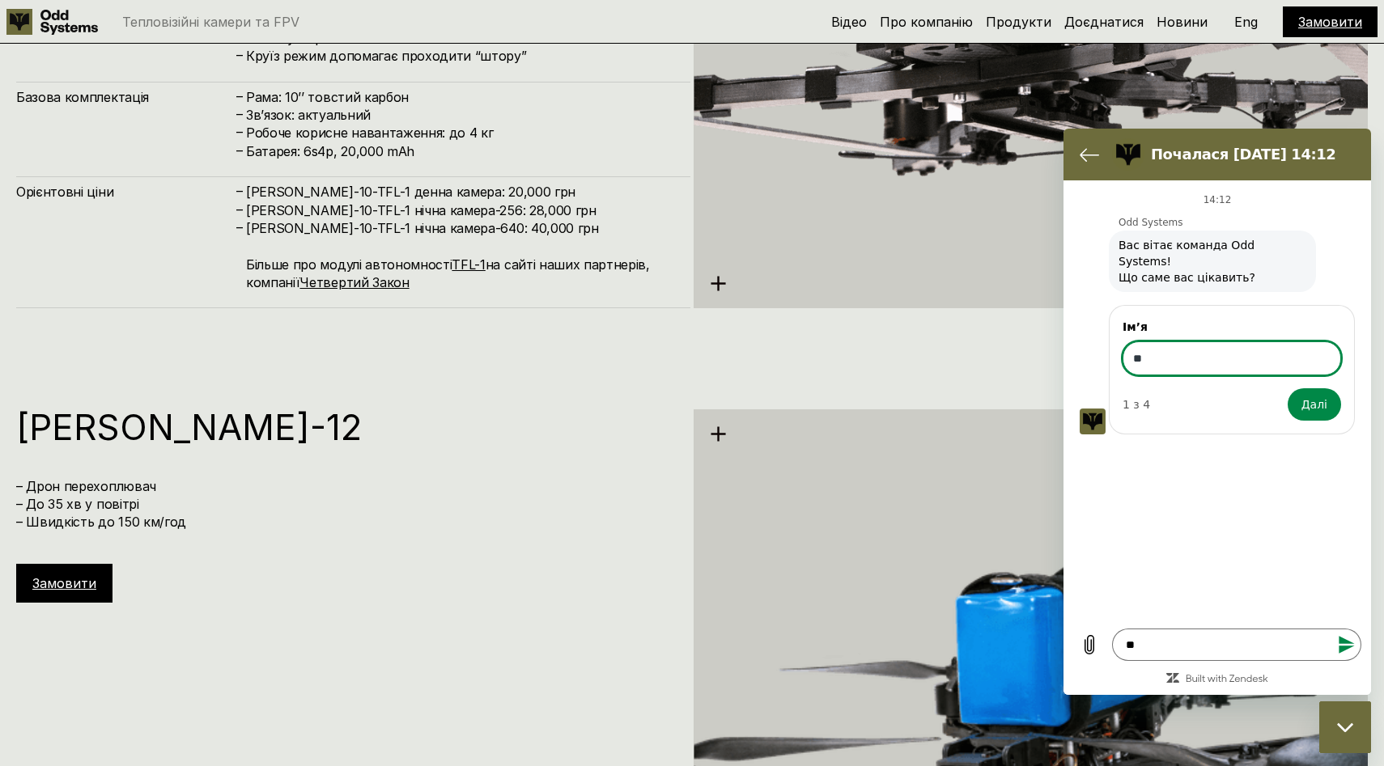
type input "*"
type input "*********"
click at [1288, 388] on button "Далі" at bounding box center [1314, 404] width 53 height 32
type textarea "*"
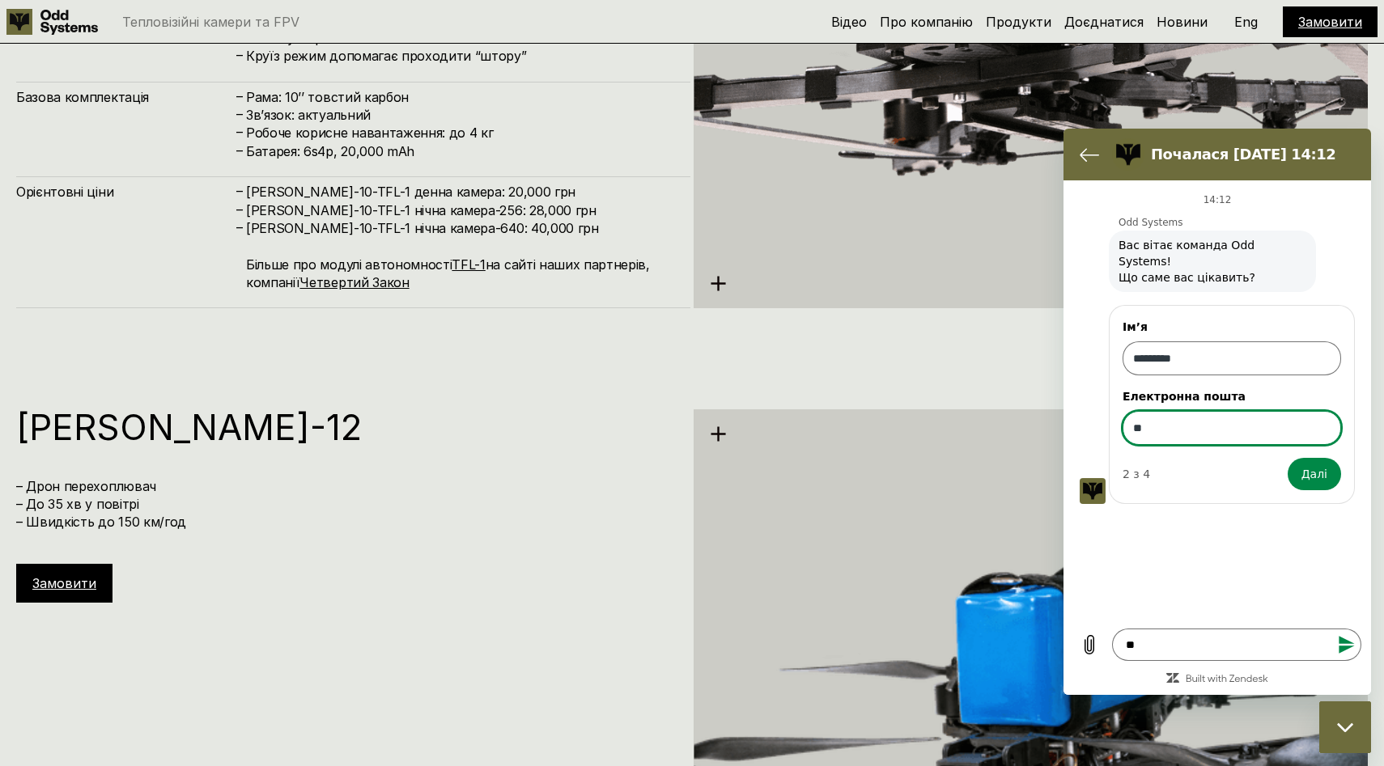
click at [1288, 458] on button "Далі" at bounding box center [1314, 474] width 53 height 32
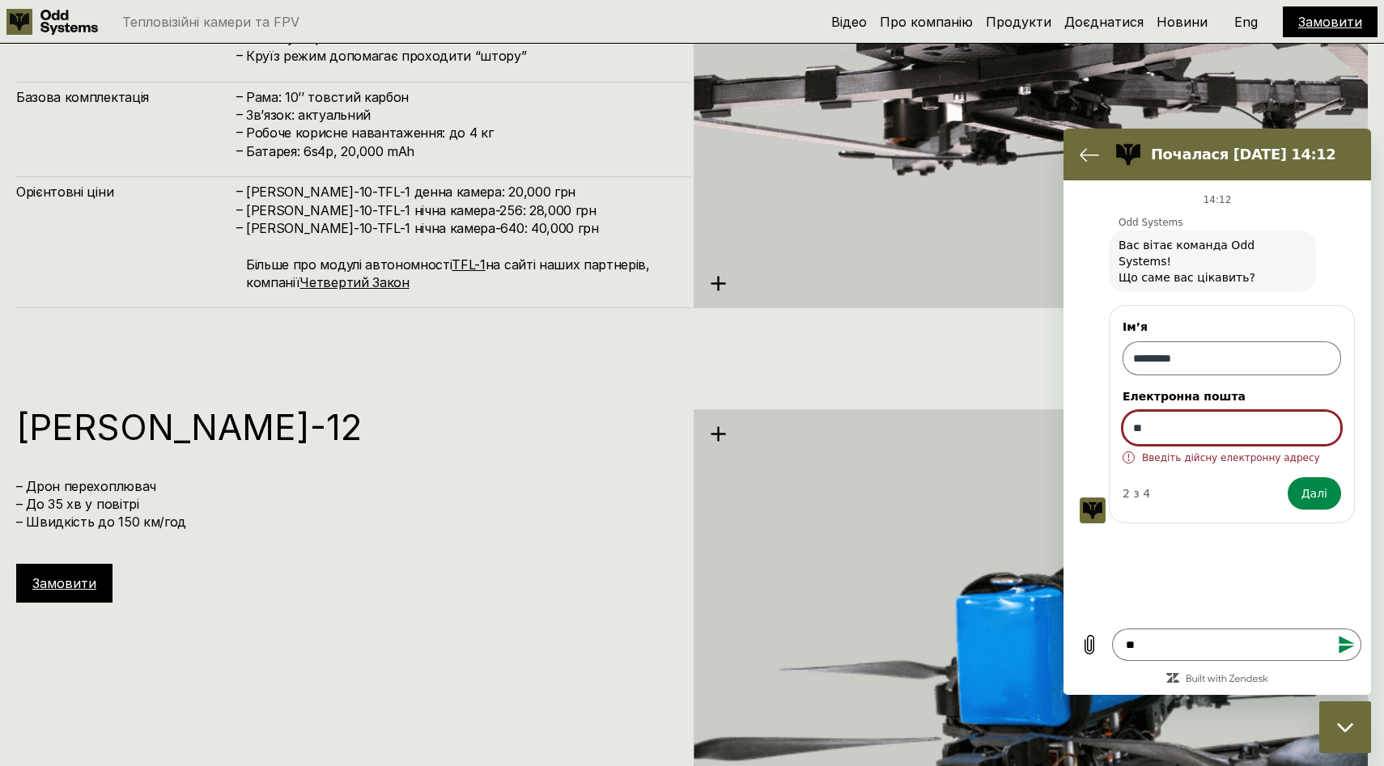
type input "*"
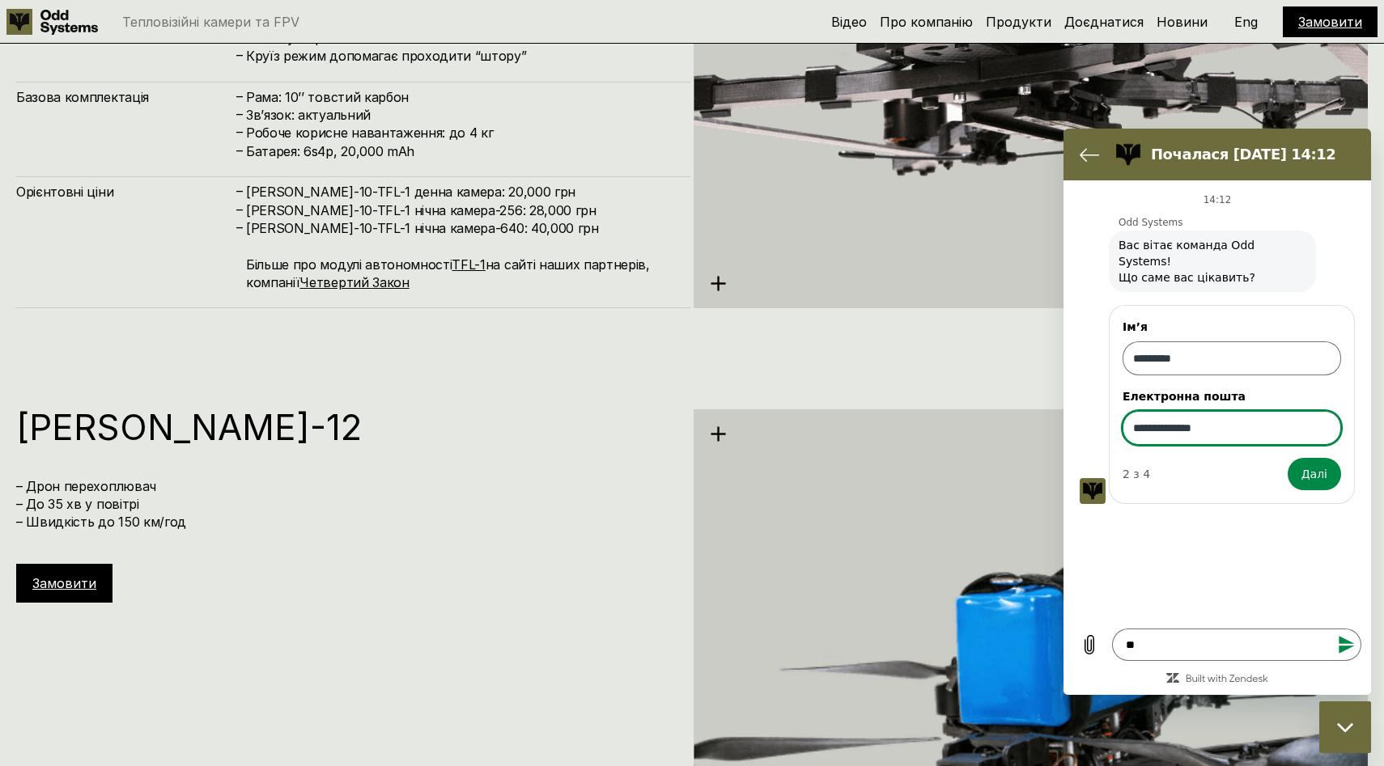
type input "**********"
click at [1288, 458] on button "Далі" at bounding box center [1314, 474] width 53 height 32
type textarea "*"
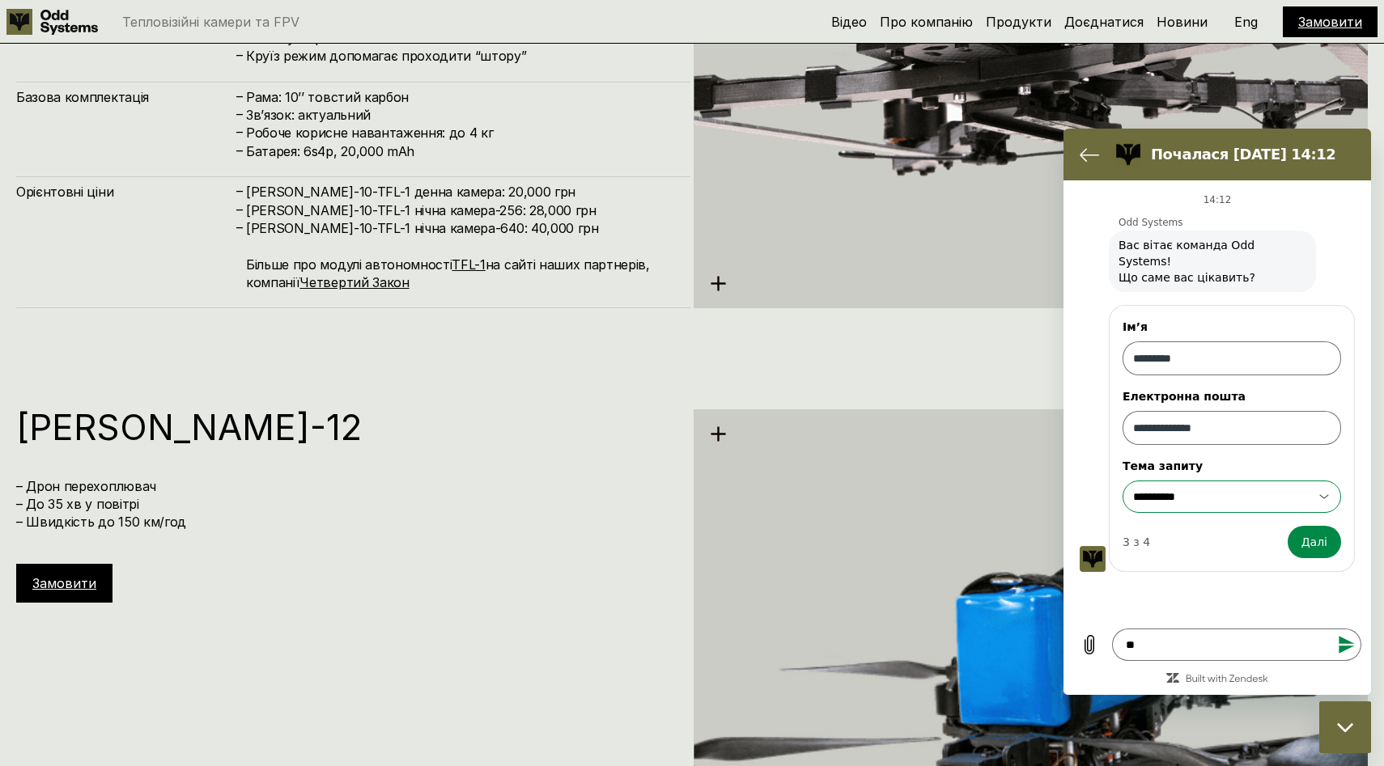
click at [1264, 489] on input "**********" at bounding box center [1222, 497] width 178 height 16
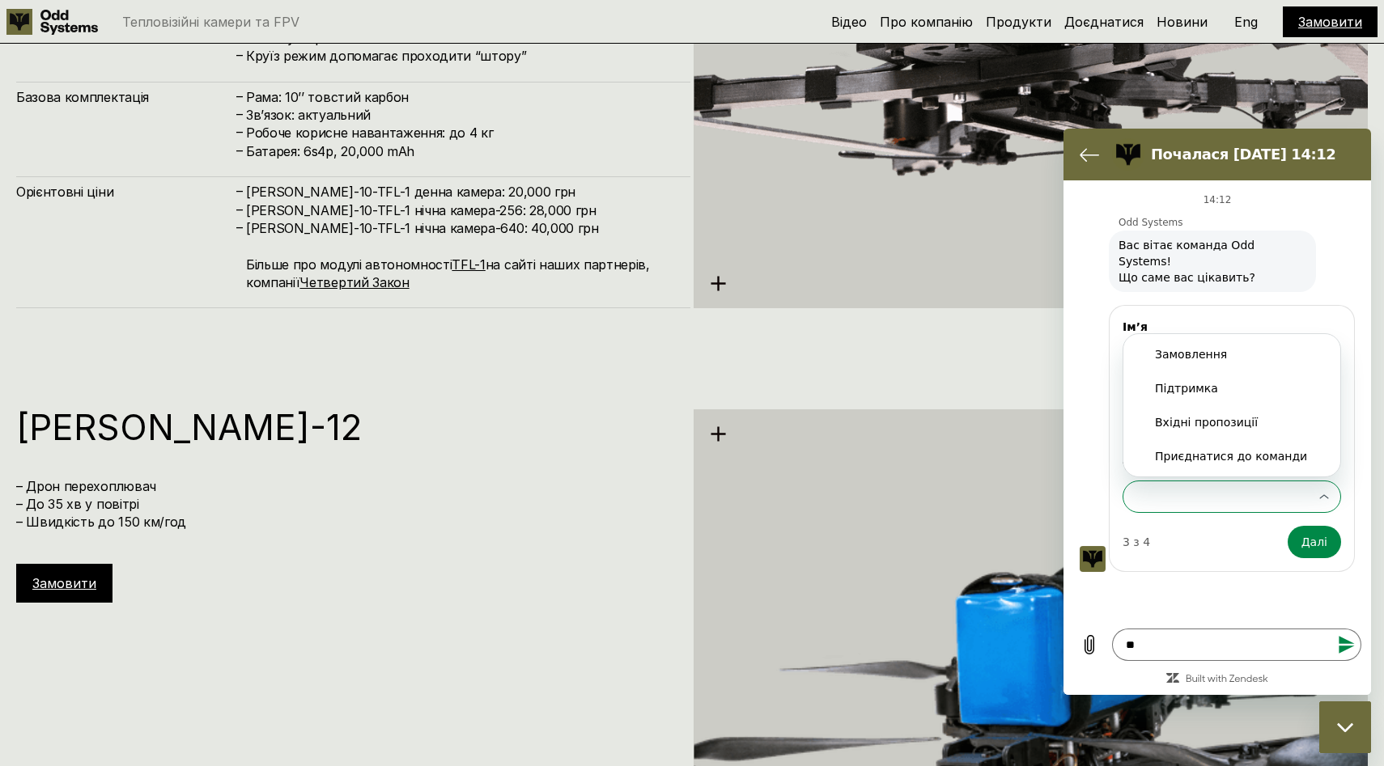
scroll to position [0, 0]
click at [1265, 380] on div "Підтримка" at bounding box center [1232, 388] width 154 height 16
type input "*********"
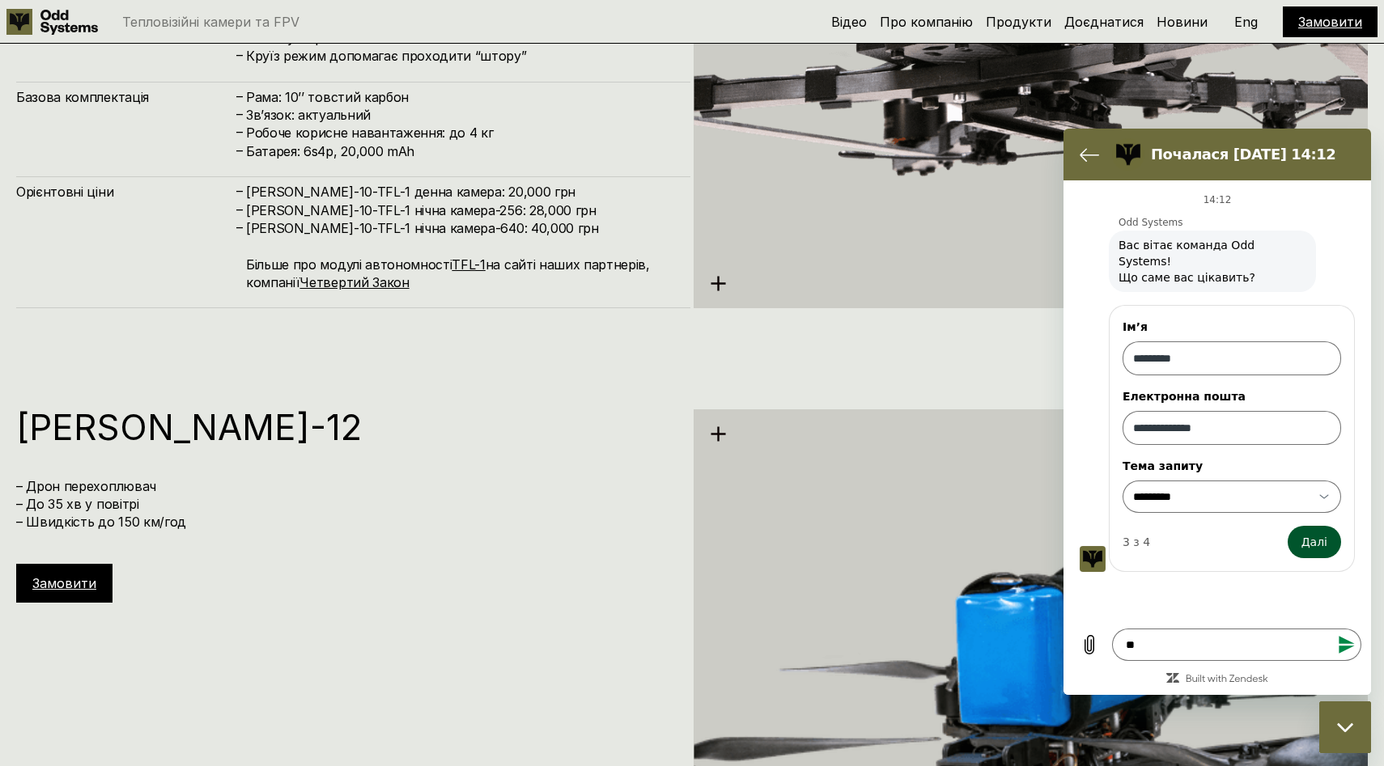
click at [1309, 533] on span "Далі" at bounding box center [1314, 542] width 26 height 19
type textarea "*"
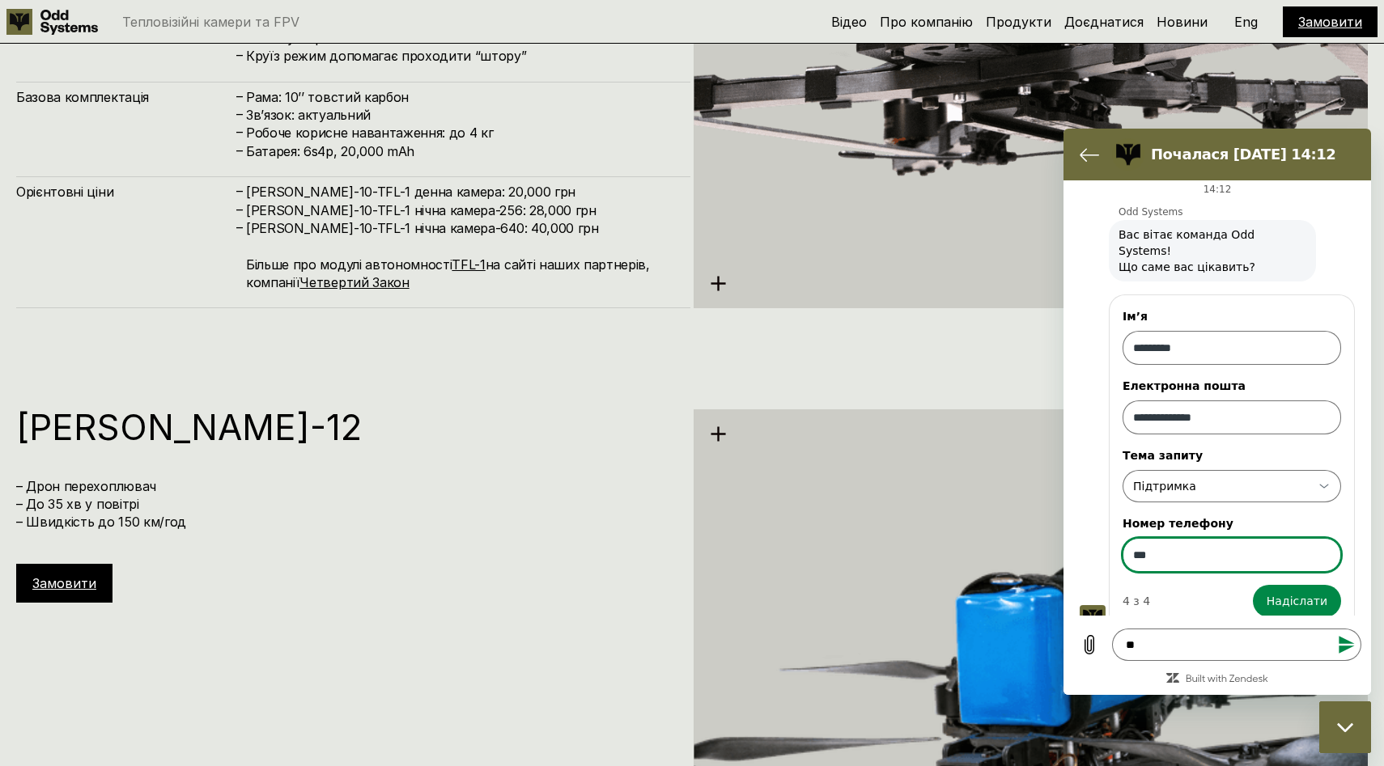
type input "***"
click at [1253, 585] on button "Надіслати" at bounding box center [1297, 601] width 88 height 32
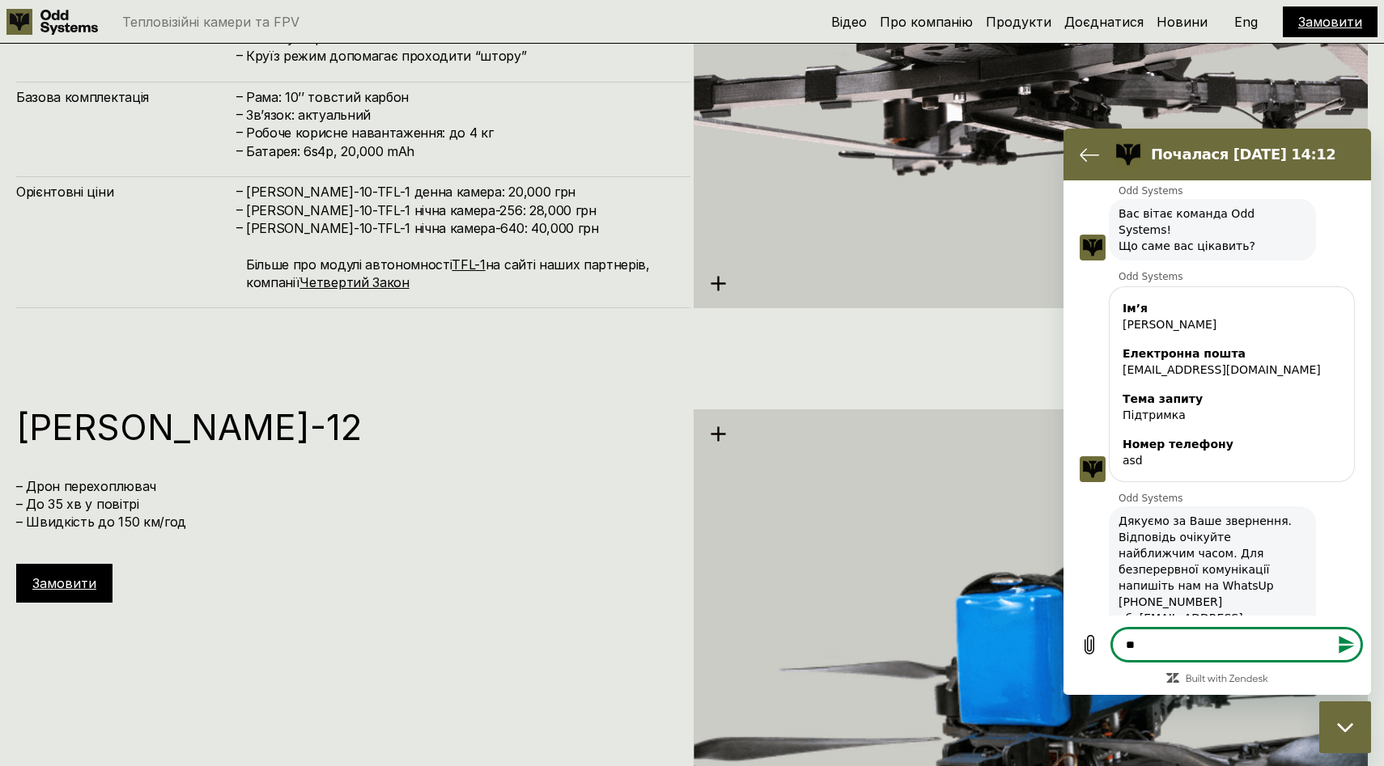
scroll to position [35, 0]
click at [1214, 609] on link "[EMAIL_ADDRESS][DOMAIN_NAME]" at bounding box center [1180, 623] width 125 height 29
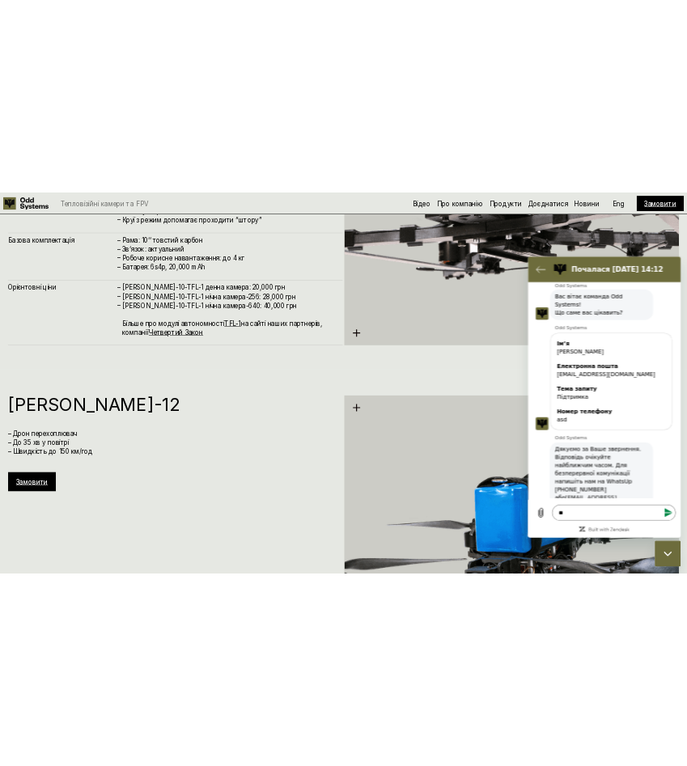
scroll to position [8576, 0]
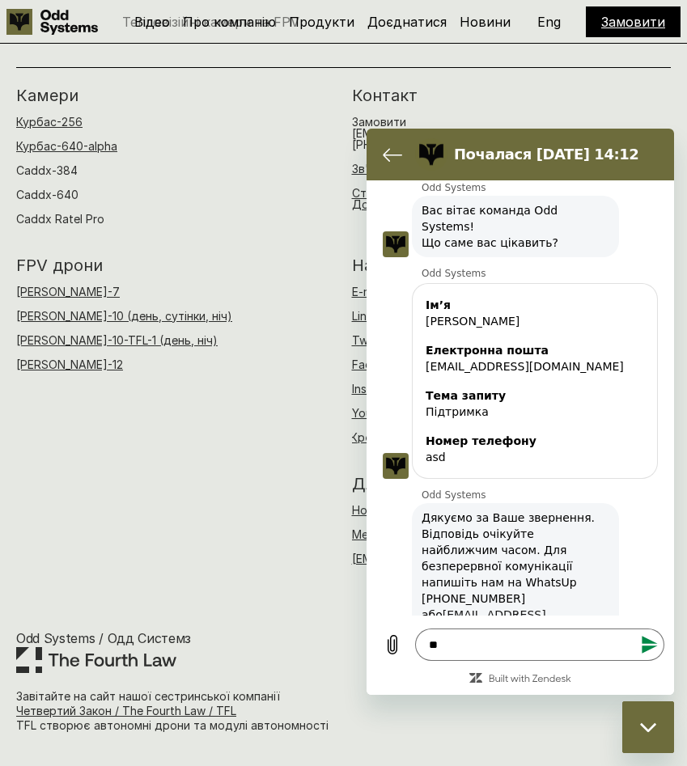
type textarea "*"
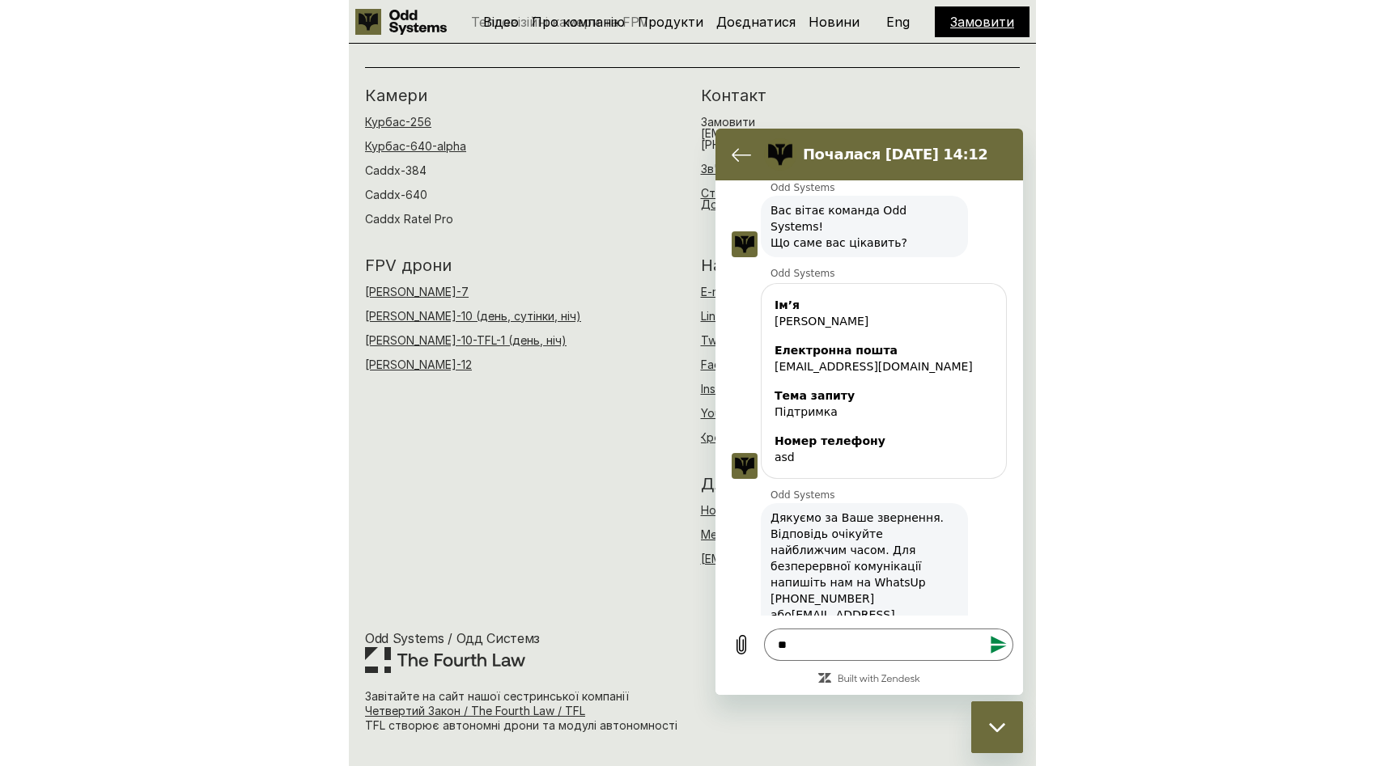
scroll to position [8989, 0]
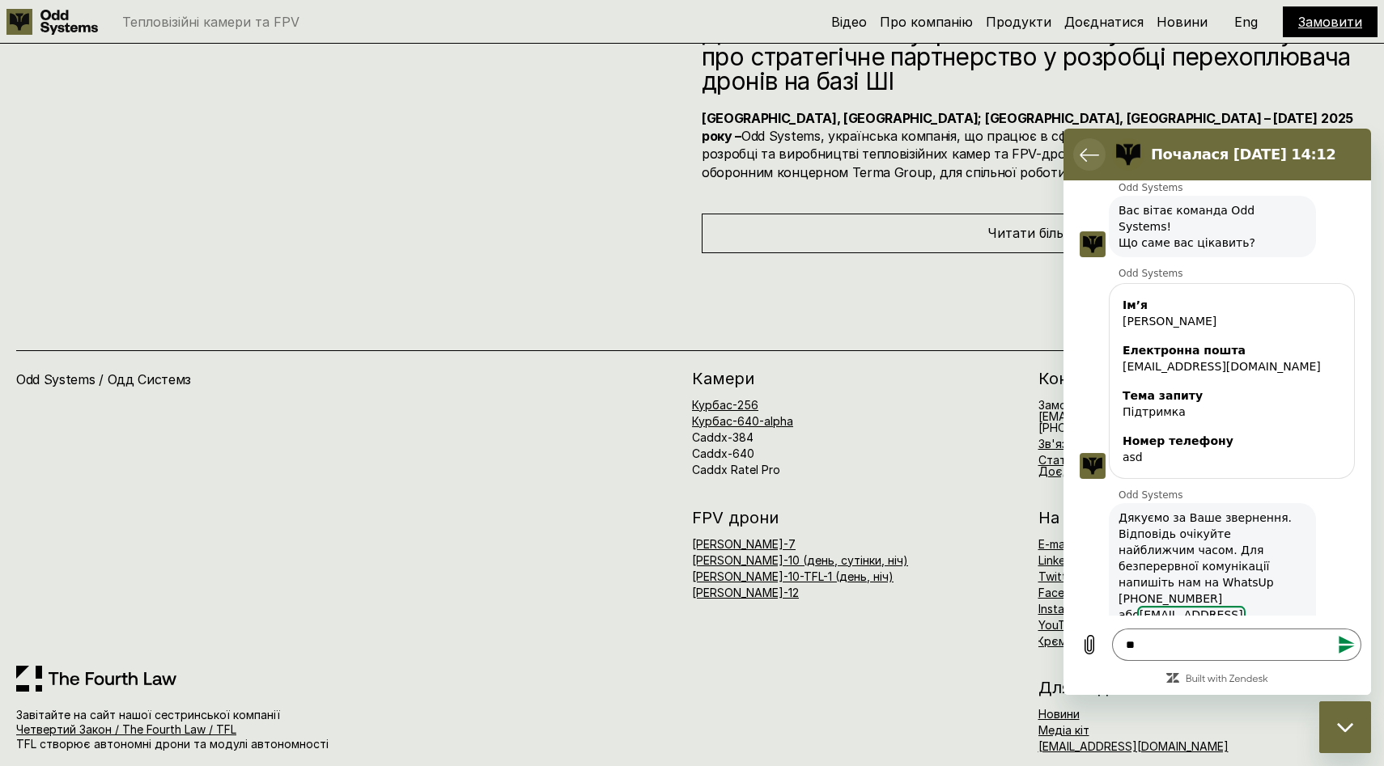
click at [1087, 152] on icon "Повернутися до списку розмов" at bounding box center [1089, 154] width 19 height 19
